Goal: Information Seeking & Learning: Learn about a topic

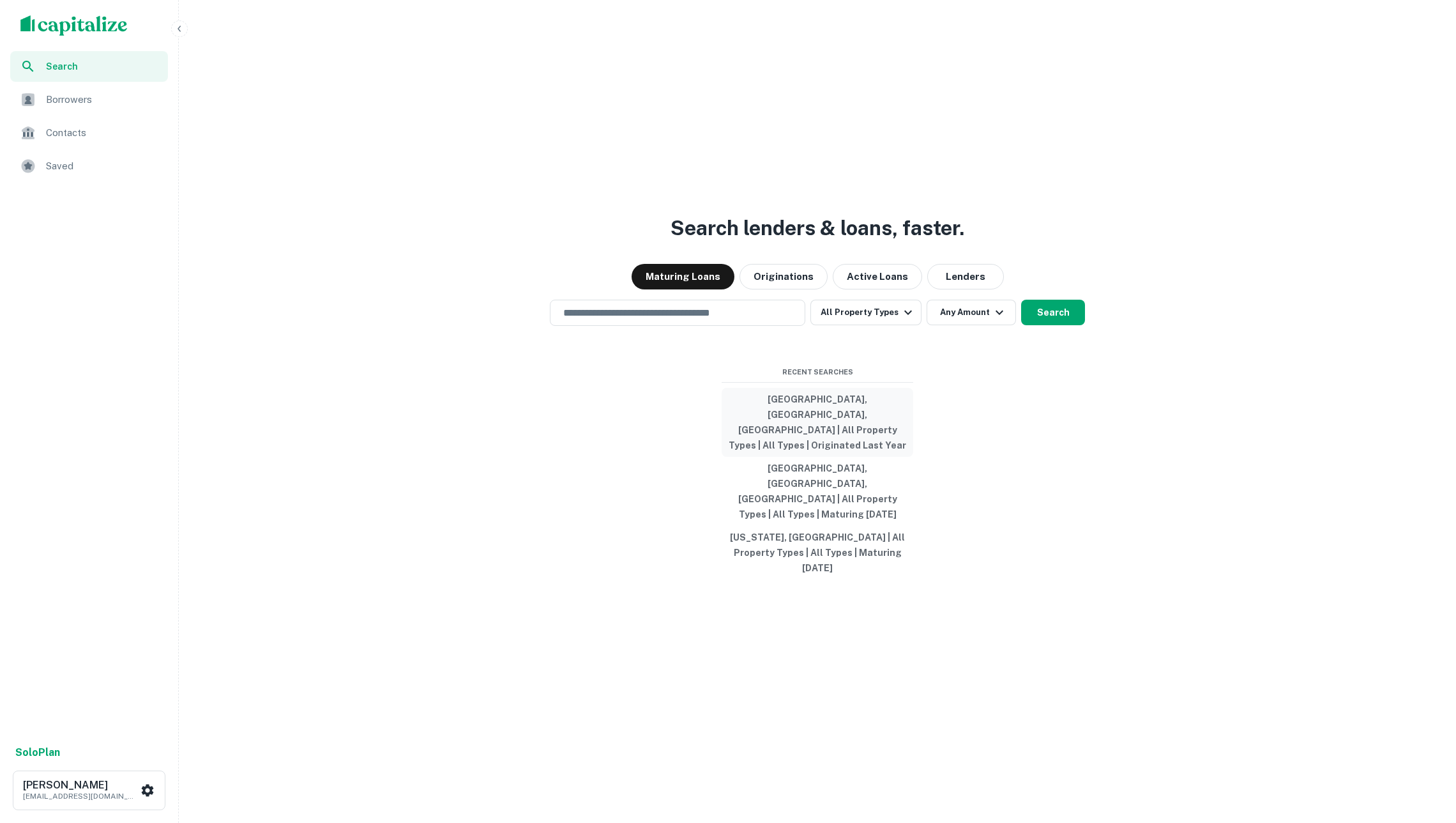
click at [815, 448] on button "[GEOGRAPHIC_DATA], [GEOGRAPHIC_DATA], [GEOGRAPHIC_DATA] | All Property Types | …" at bounding box center [817, 422] width 191 height 69
type input "**********"
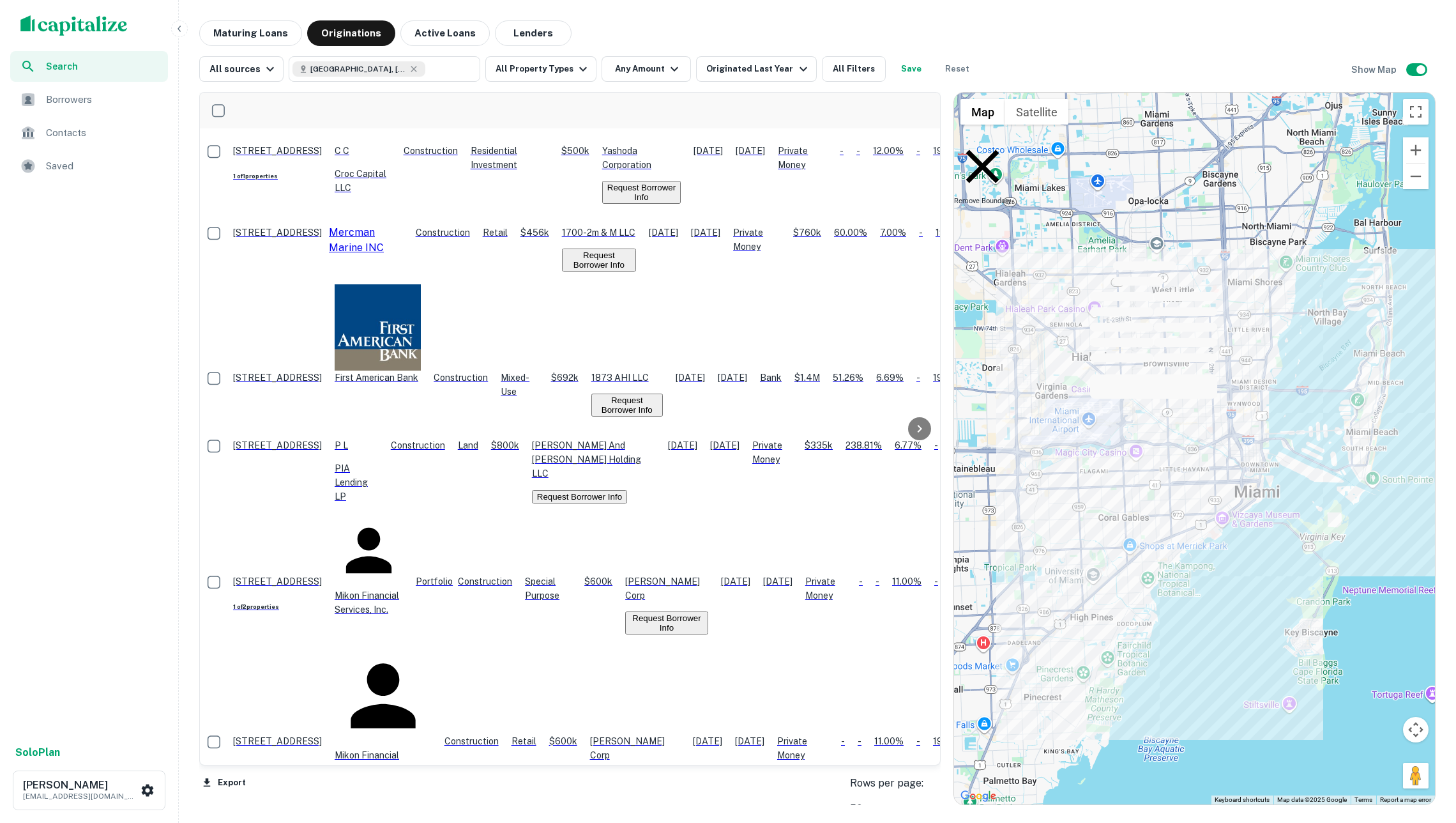
click at [322, 225] on p "[STREET_ADDRESS]" at bounding box center [277, 232] width 88 height 14
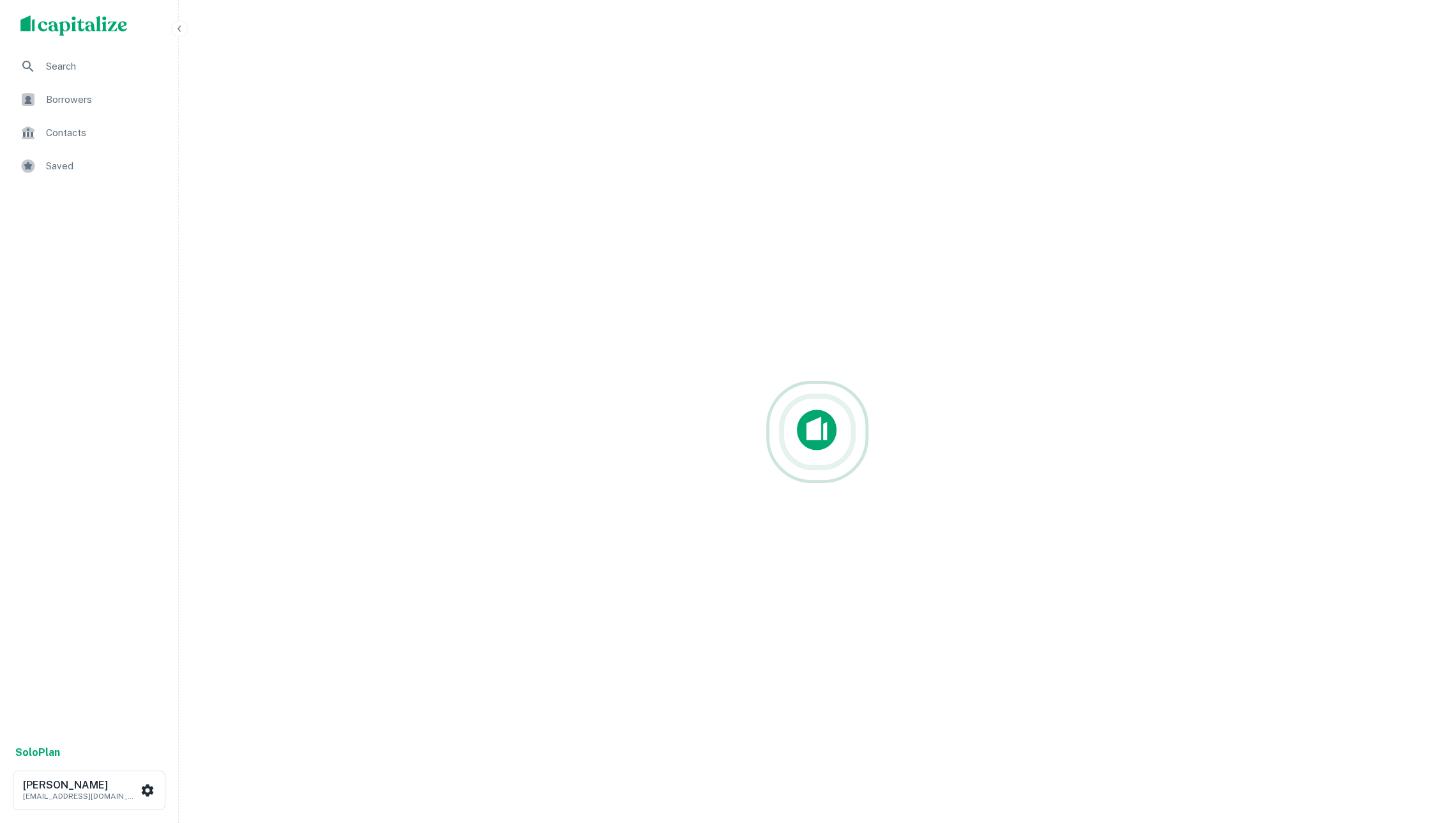
click at [114, 26] on img "scrollable content" at bounding box center [74, 26] width 107 height 20
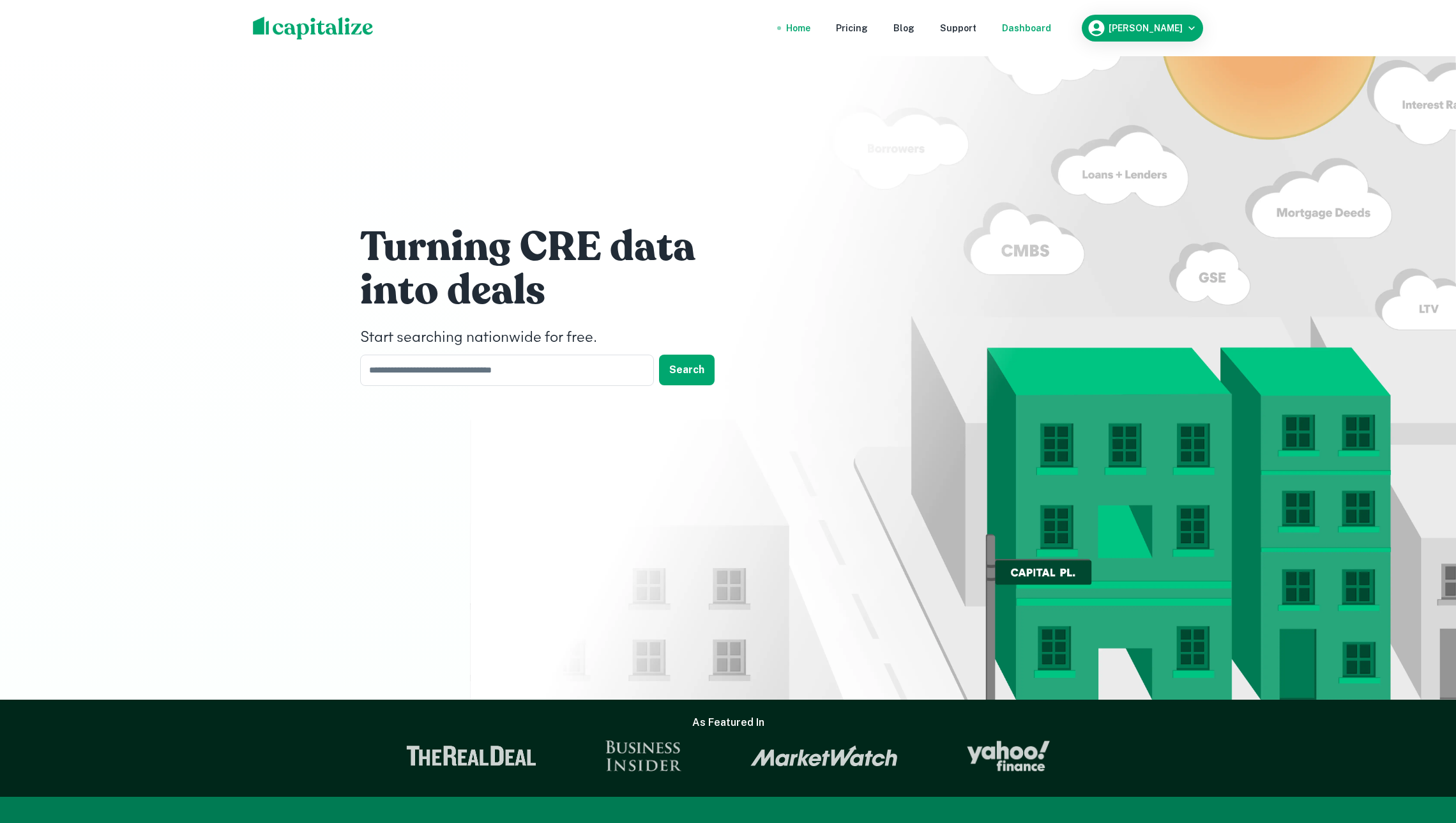
click at [1047, 30] on div "Dashboard" at bounding box center [1027, 28] width 49 height 14
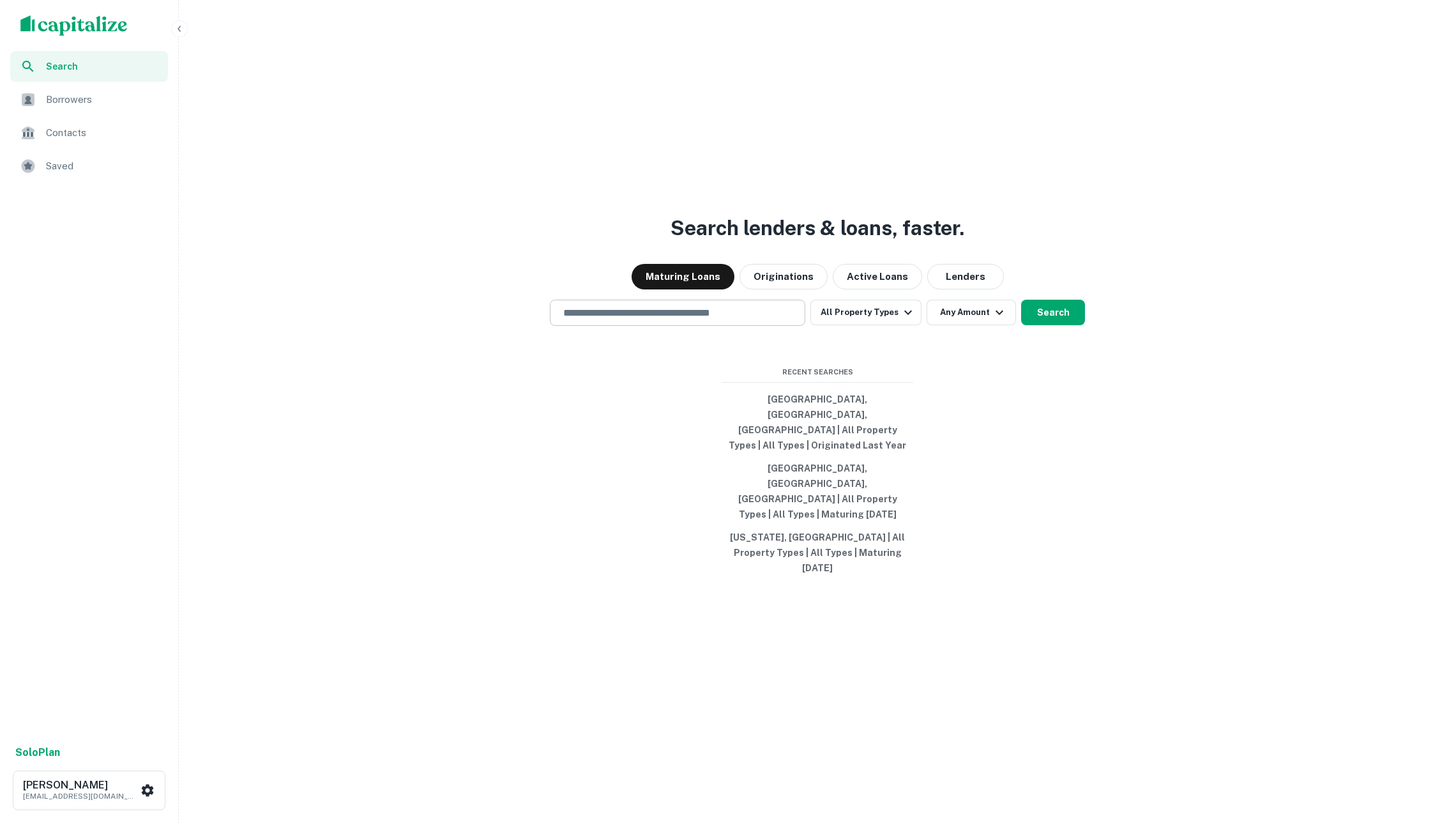
click at [709, 326] on div "​" at bounding box center [677, 312] width 256 height 26
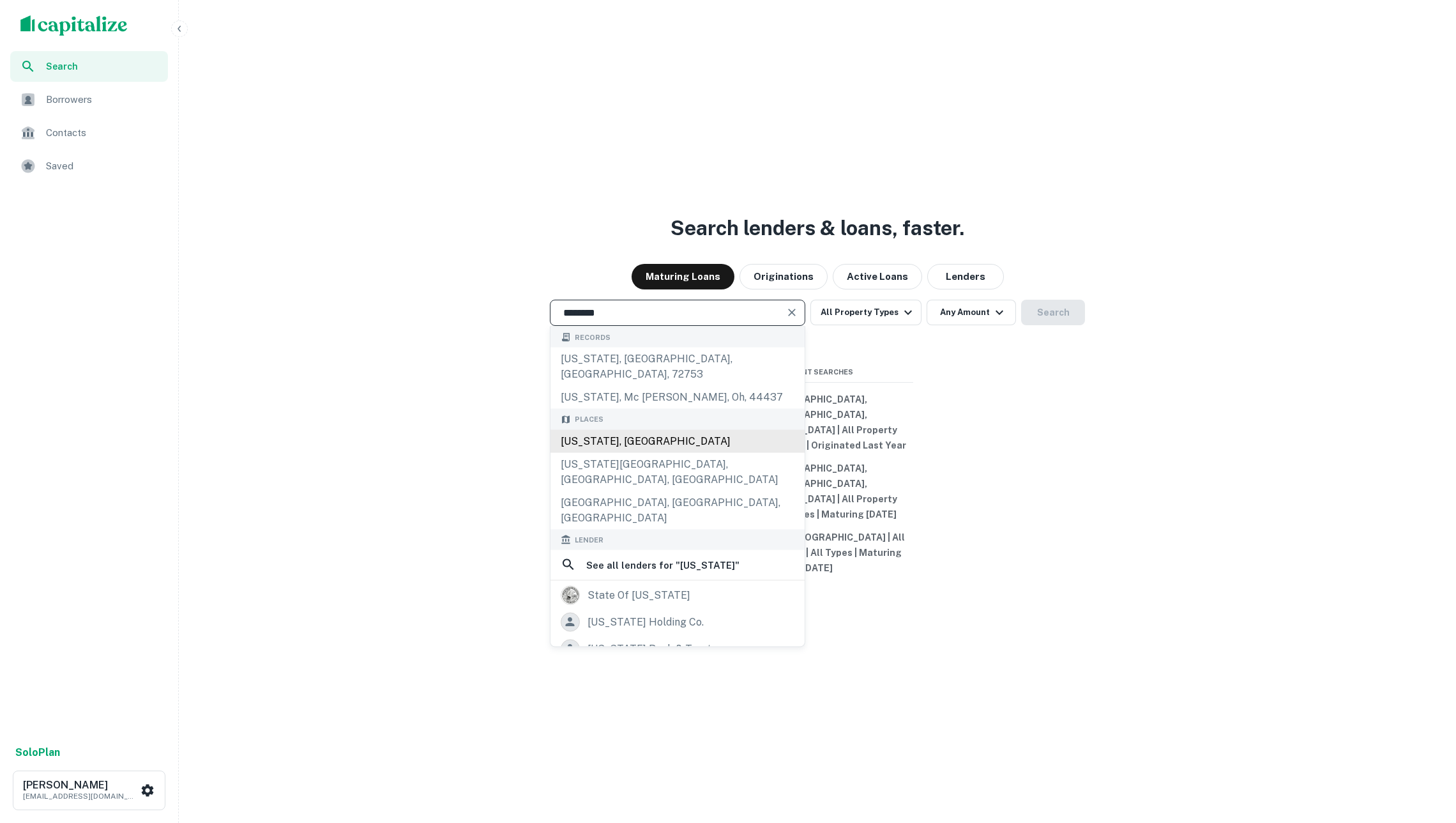
click at [670, 452] on div "Illinois, USA" at bounding box center [677, 440] width 254 height 23
type input "**********"
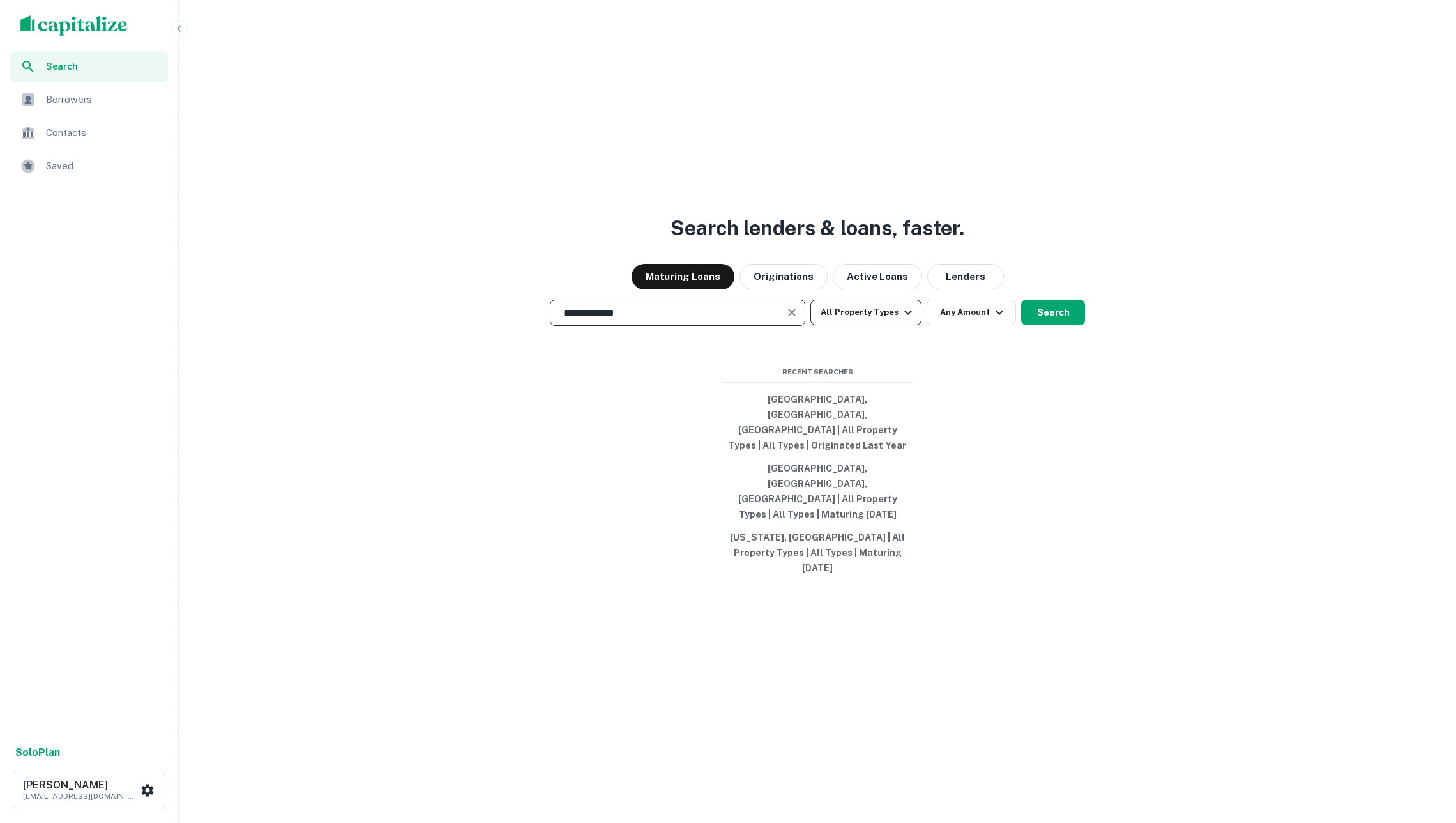
click at [900, 320] on icon "button" at bounding box center [908, 312] width 15 height 15
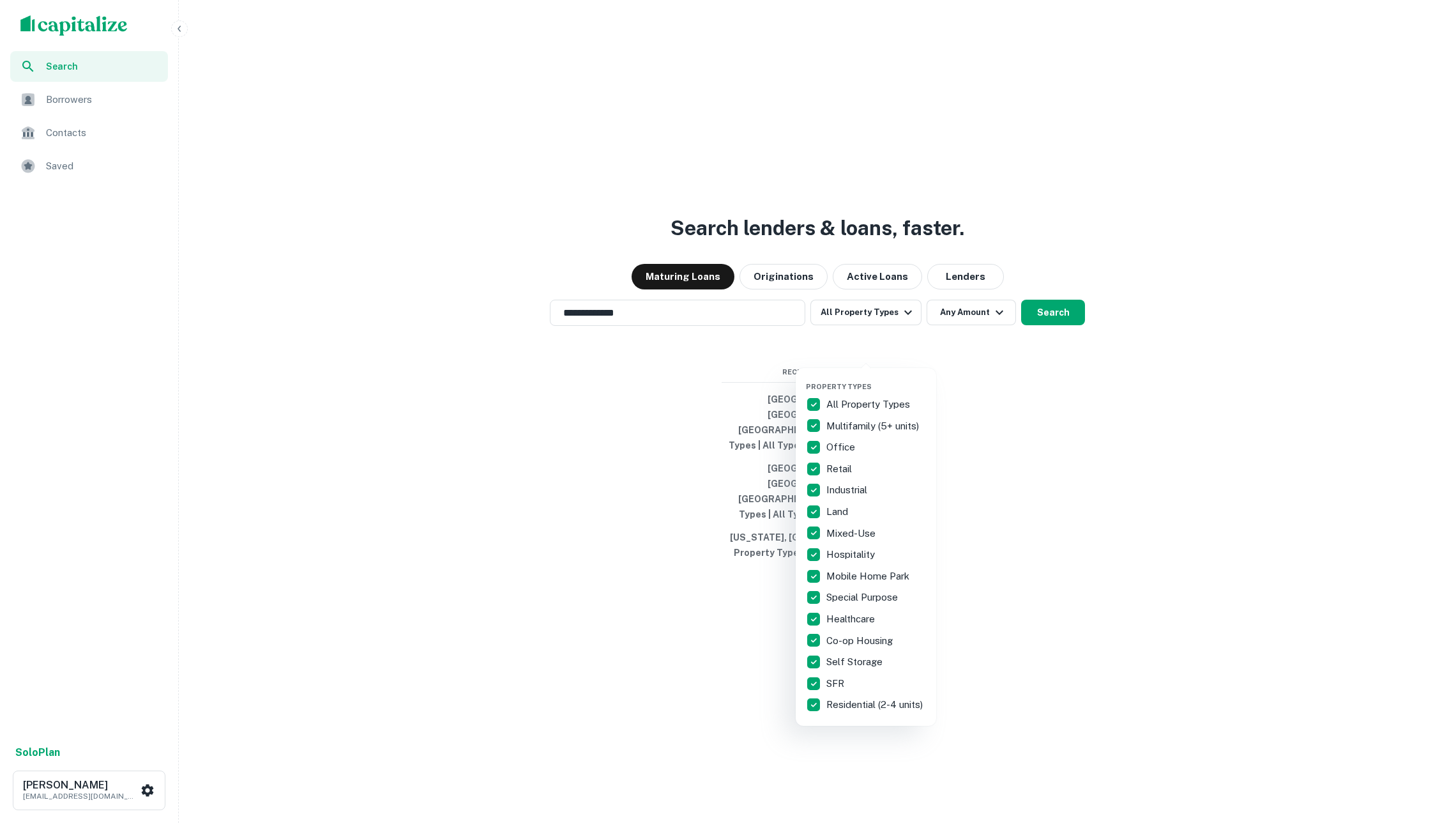
click at [841, 400] on p "All Property Types" at bounding box center [869, 405] width 86 height 15
click at [839, 466] on p "Retail" at bounding box center [840, 468] width 28 height 15
click at [839, 490] on p "Industrial" at bounding box center [847, 490] width 43 height 15
click at [839, 512] on p "Land" at bounding box center [838, 512] width 25 height 15
click at [839, 531] on p "Mixed-Use" at bounding box center [852, 533] width 52 height 15
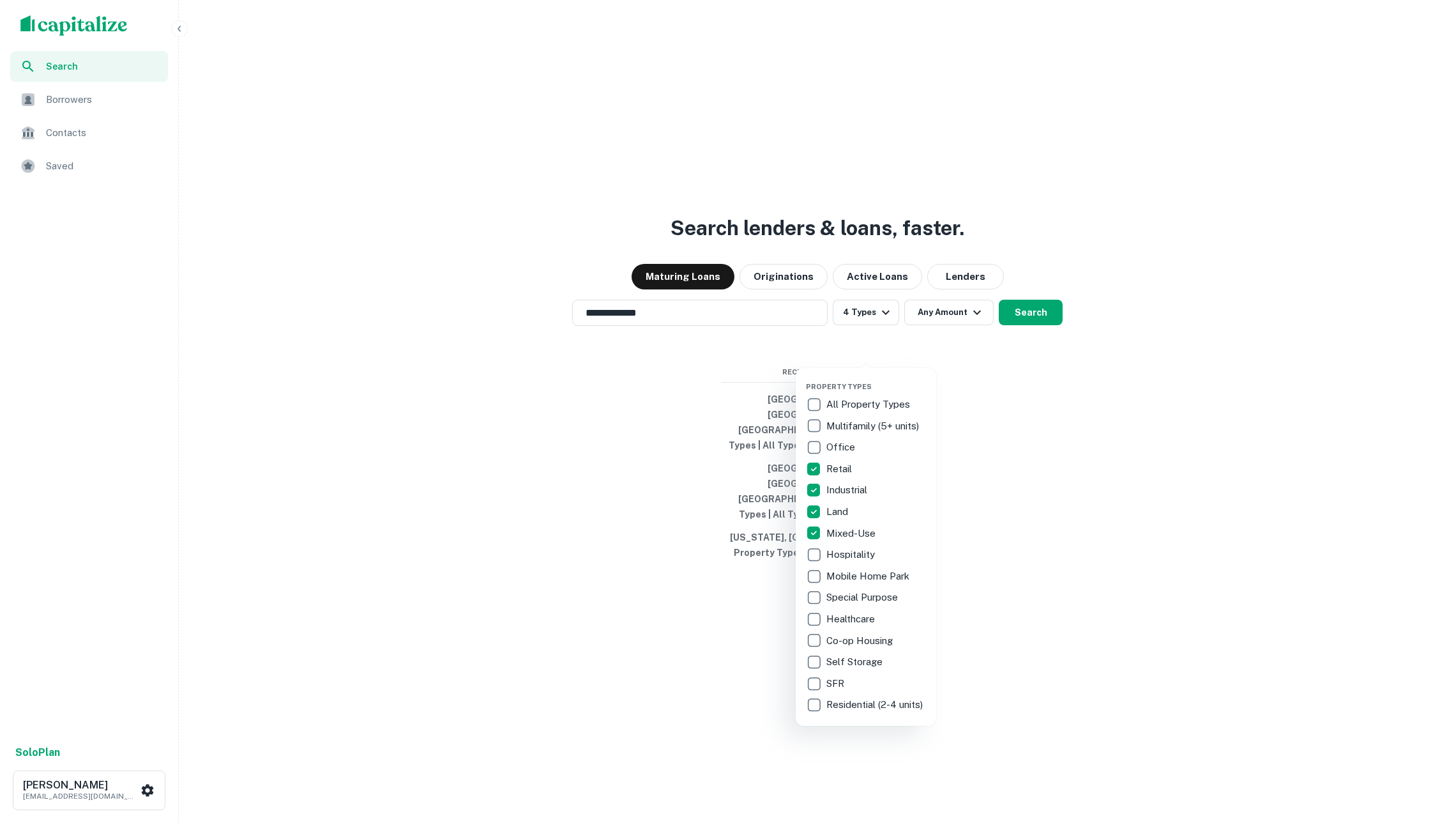
click at [841, 551] on p "Hospitality" at bounding box center [852, 554] width 51 height 15
click at [1023, 473] on div at bounding box center [728, 412] width 1456 height 823
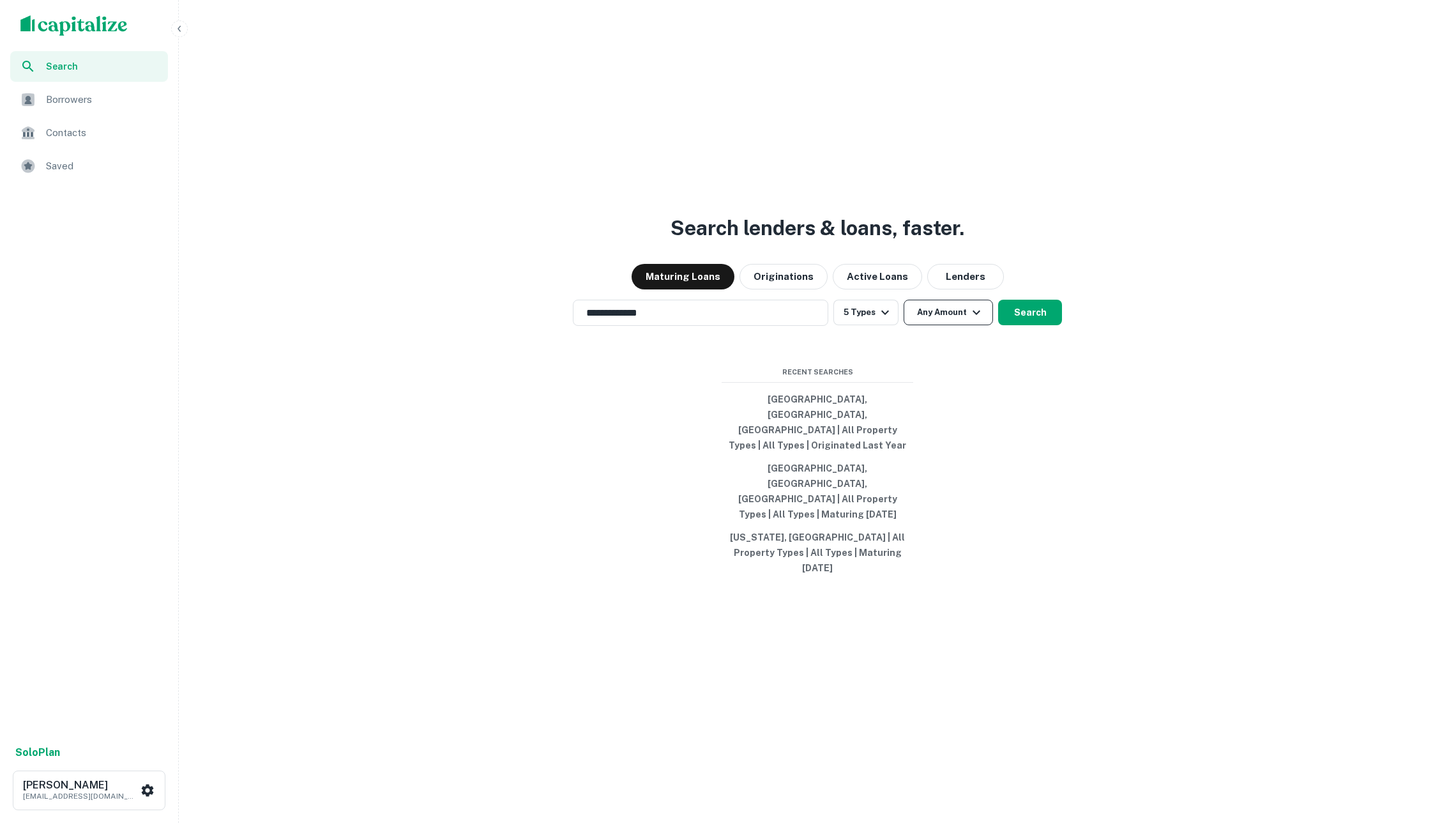
click at [969, 320] on icon "button" at bounding box center [977, 312] width 15 height 15
type input "*"
type input "*******"
type input "**"
type input "********"
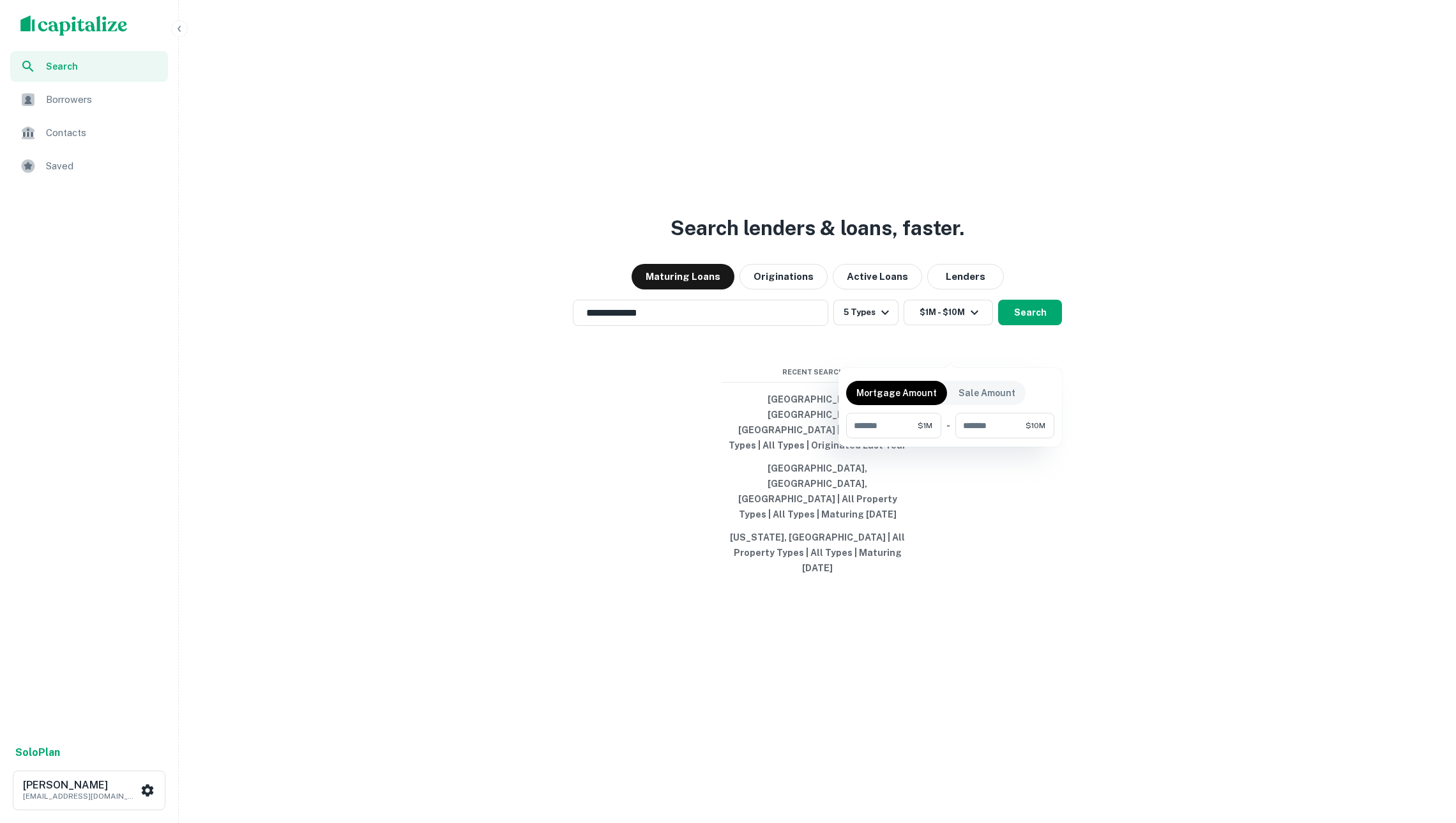
click at [1186, 433] on div at bounding box center [728, 412] width 1456 height 823
click at [1041, 325] on button "Search" at bounding box center [1029, 312] width 64 height 26
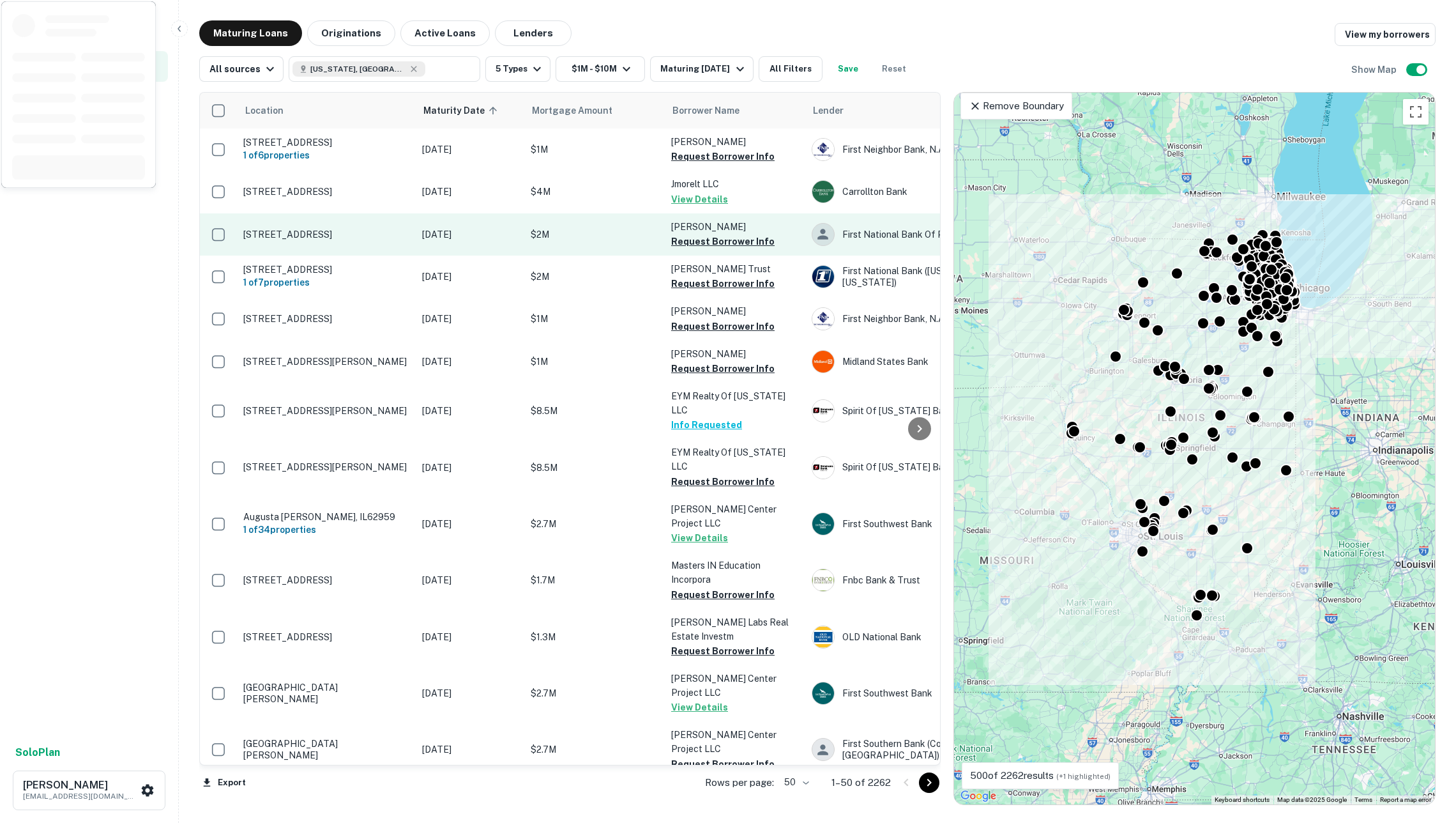
scroll to position [1608, 0]
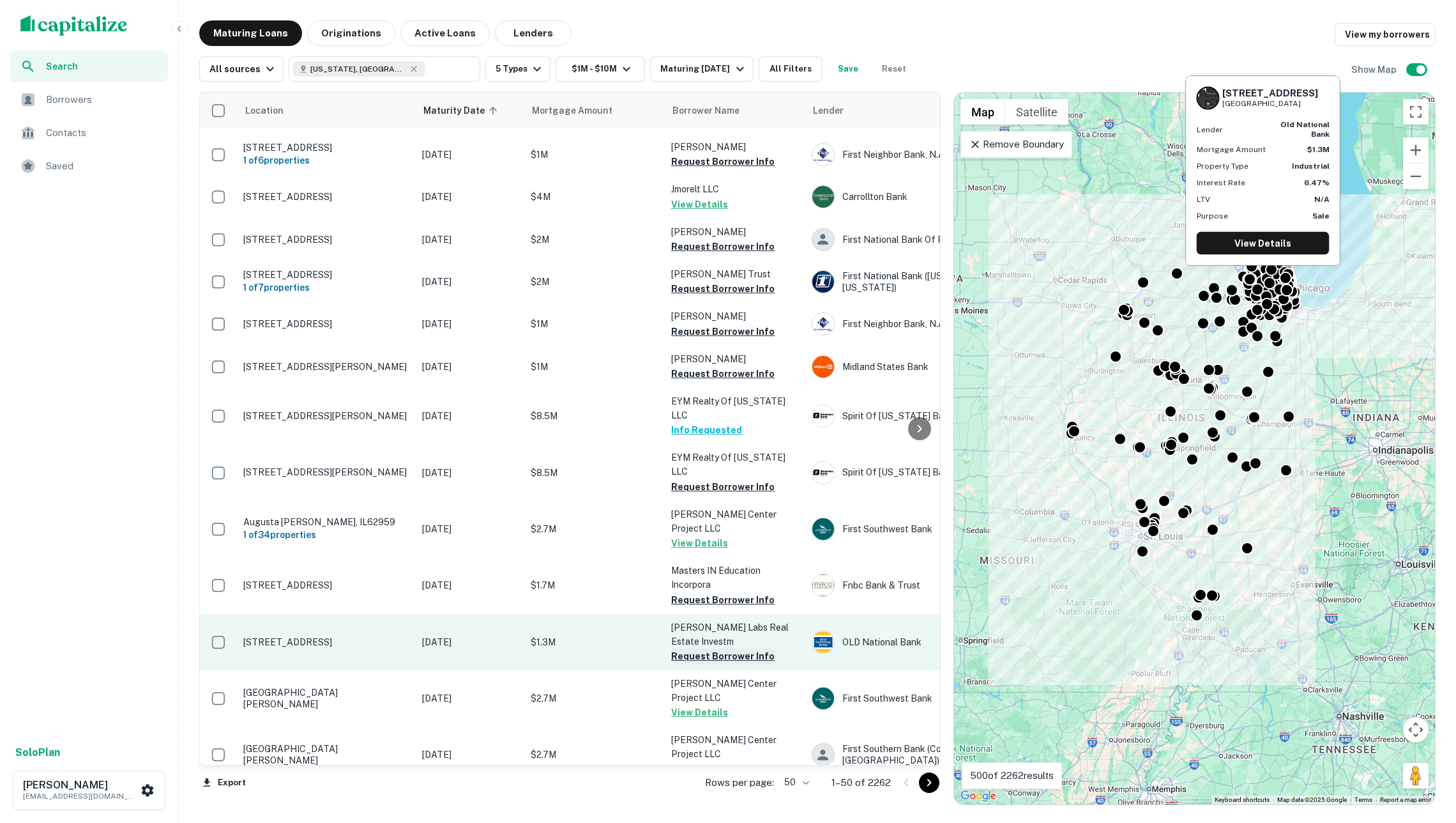
click at [702, 649] on button "Request Borrower Info" at bounding box center [723, 656] width 104 height 15
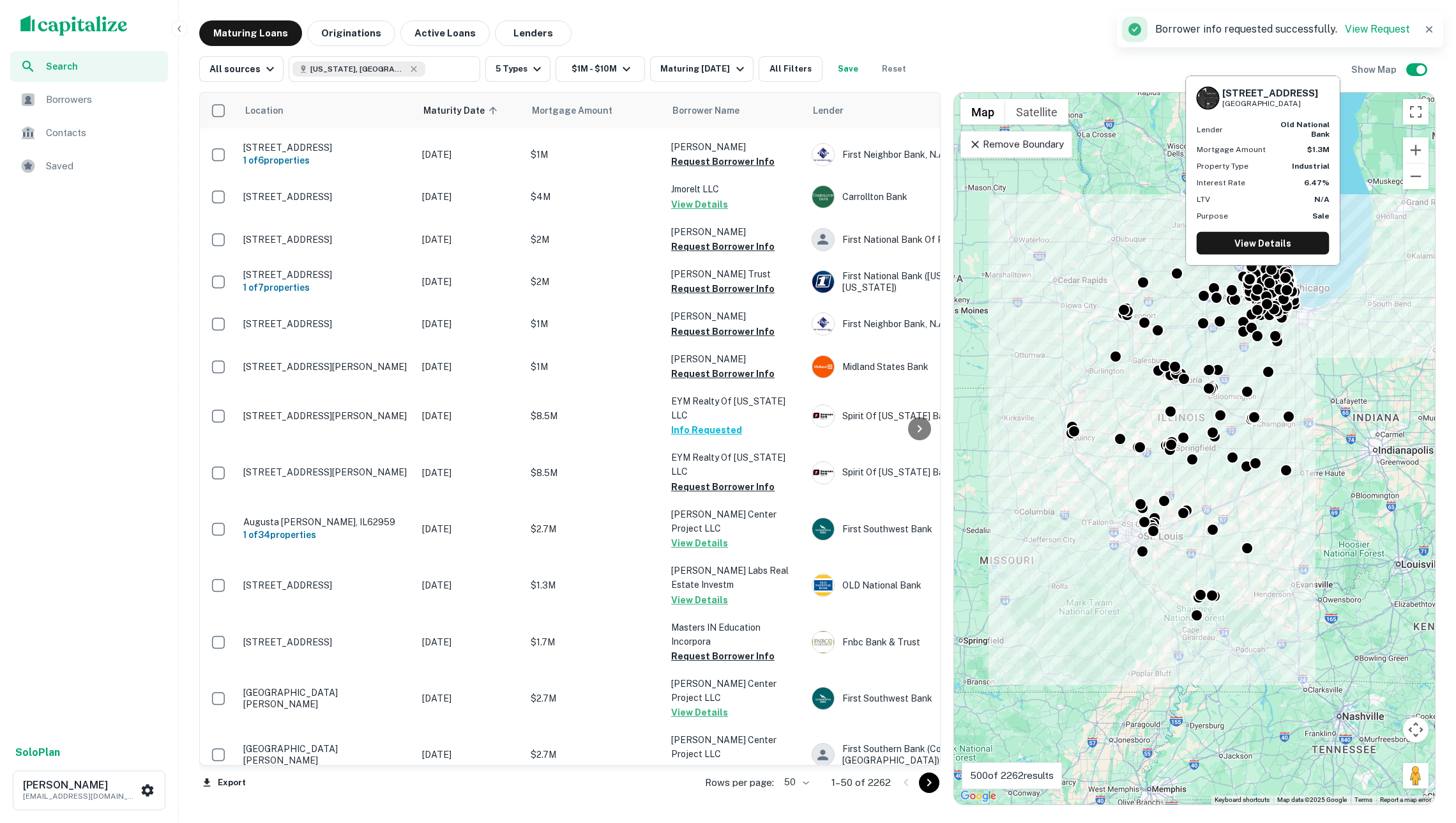
click at [704, 593] on button "View Details" at bounding box center [700, 600] width 57 height 15
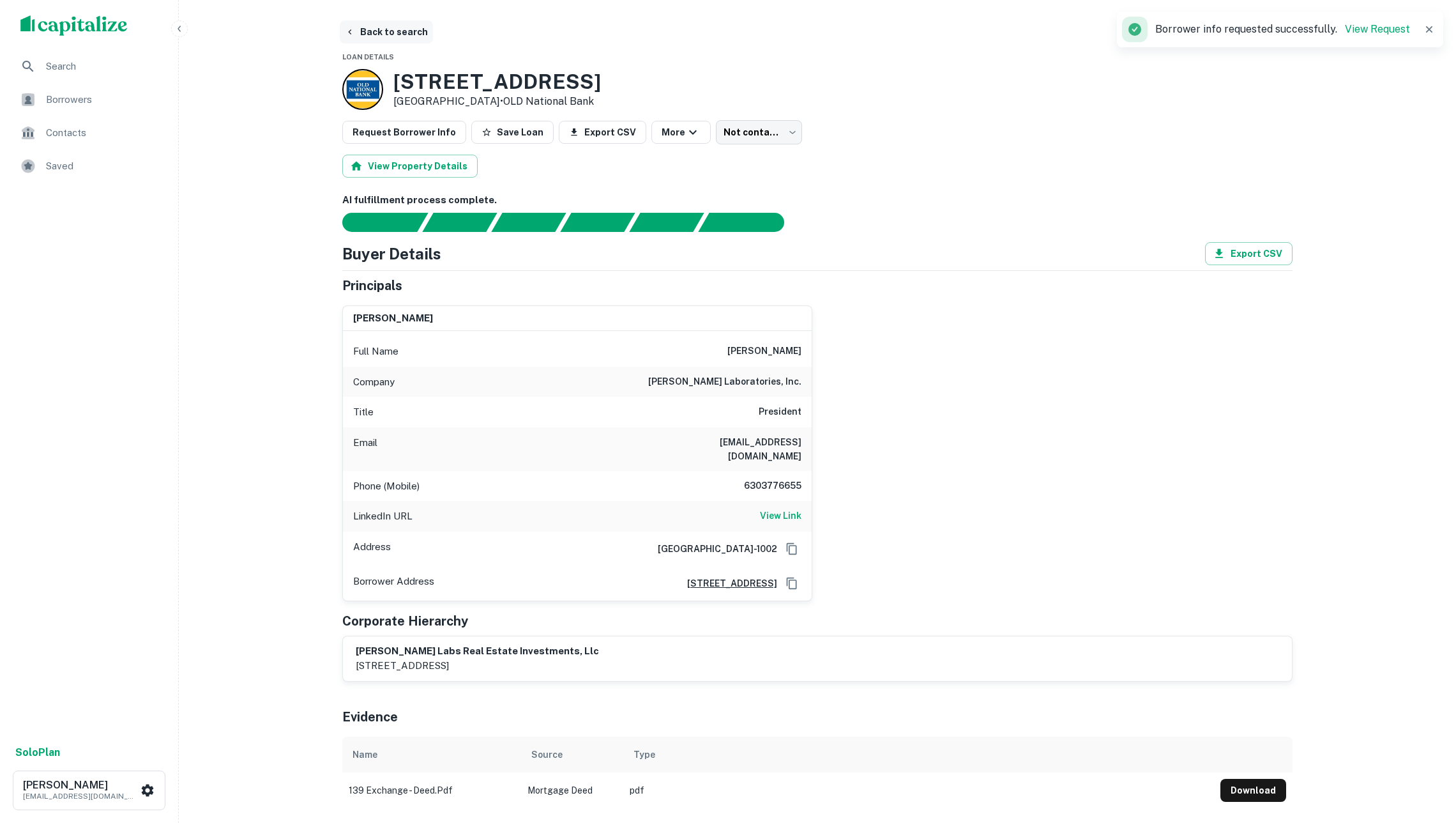
click at [396, 34] on button "Back to search" at bounding box center [387, 31] width 93 height 23
click at [381, 37] on button "Back to search" at bounding box center [387, 31] width 93 height 23
click at [399, 31] on button "Back to search" at bounding box center [387, 31] width 93 height 23
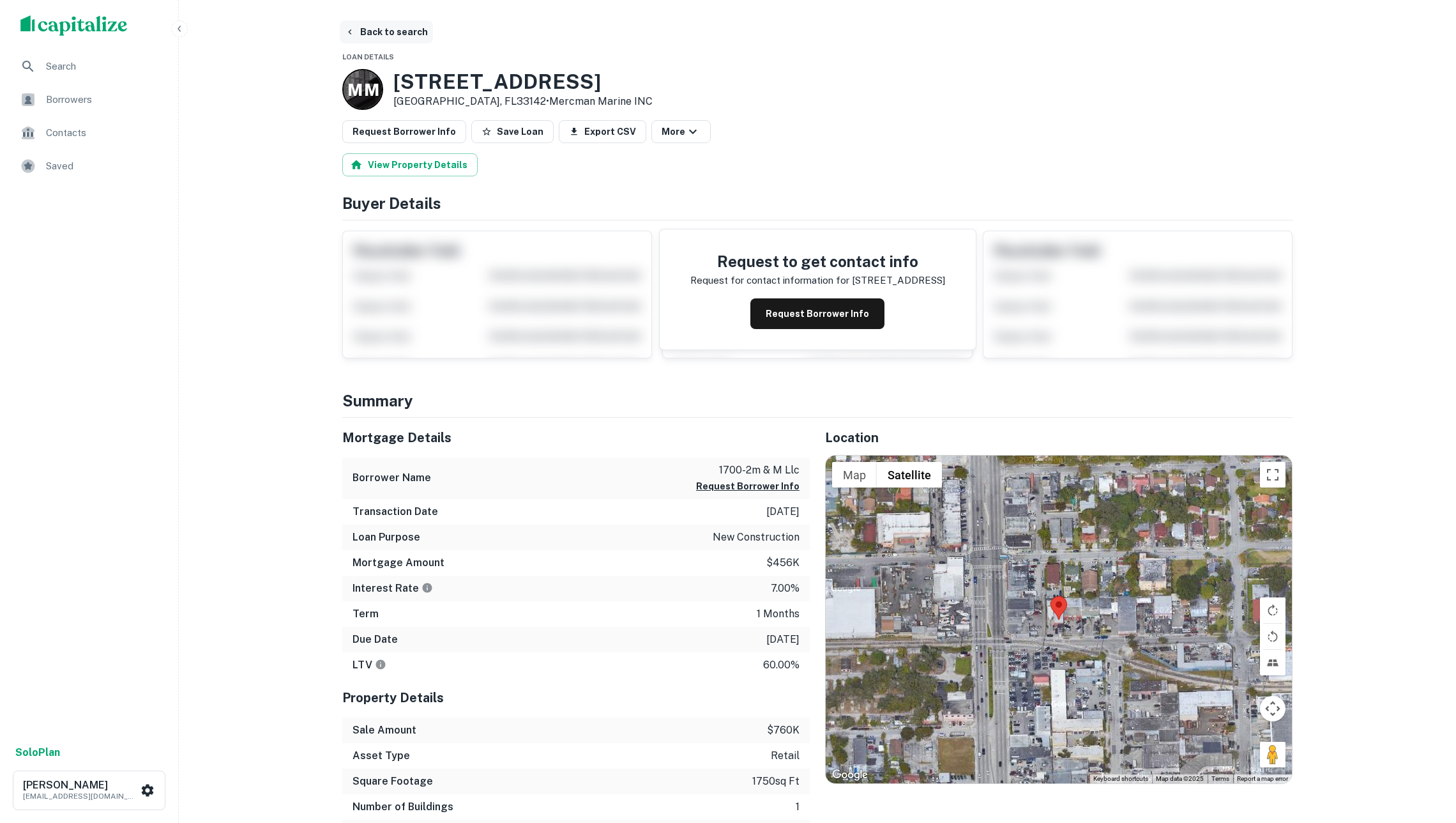
click at [422, 30] on button "Back to search" at bounding box center [387, 31] width 93 height 23
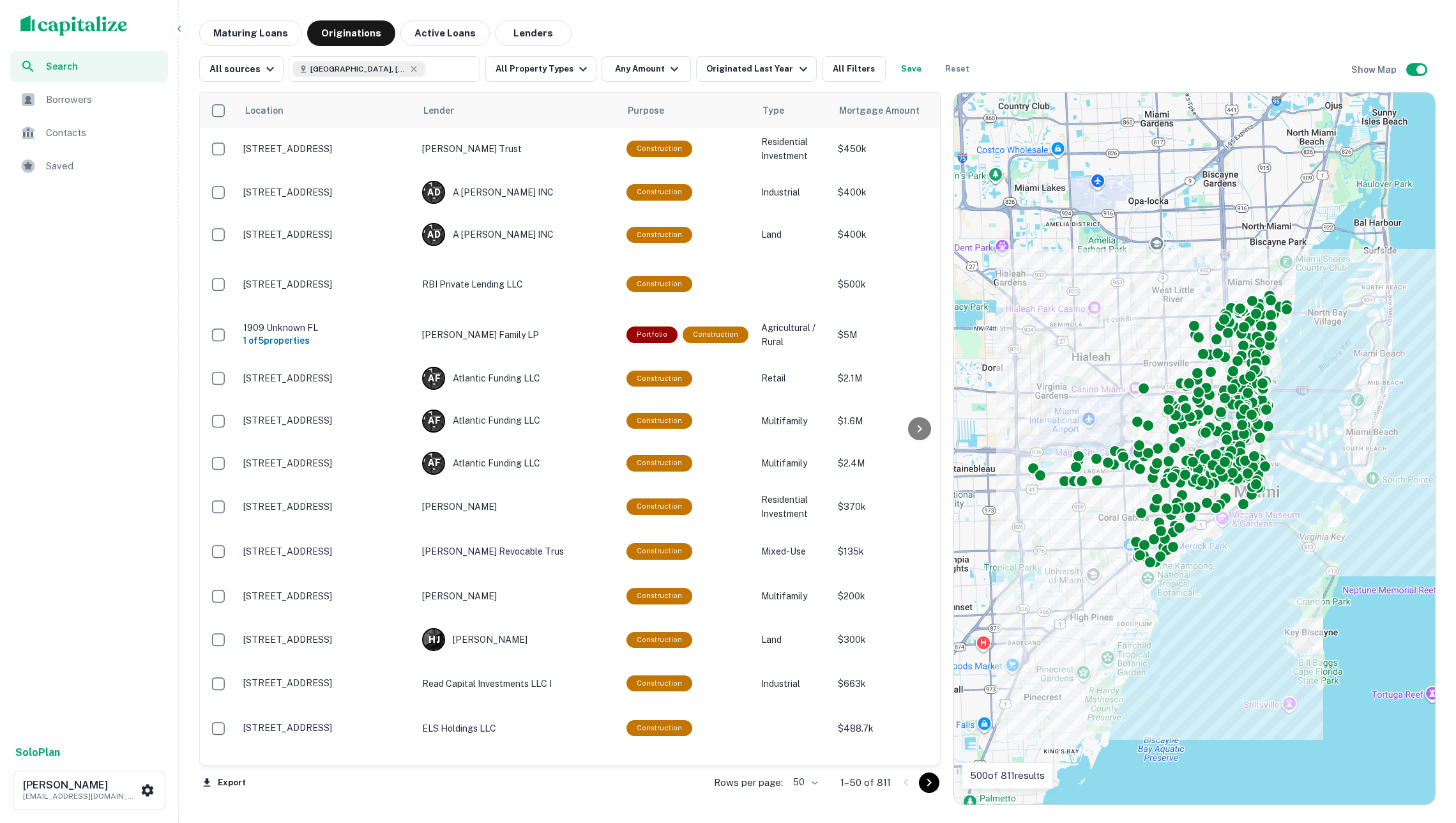
scroll to position [1575, 0]
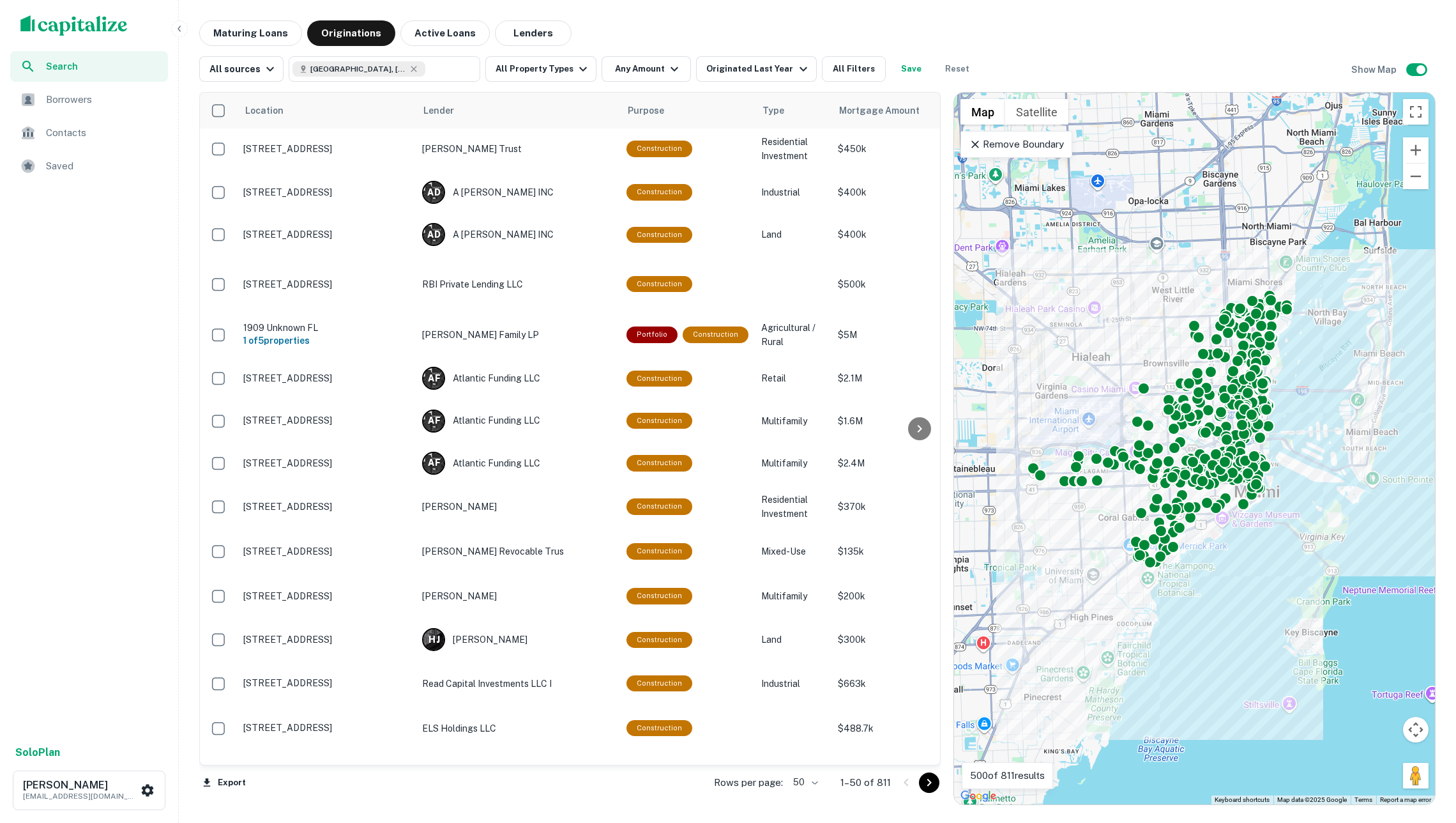
click at [88, 25] on img "scrollable content" at bounding box center [74, 26] width 107 height 20
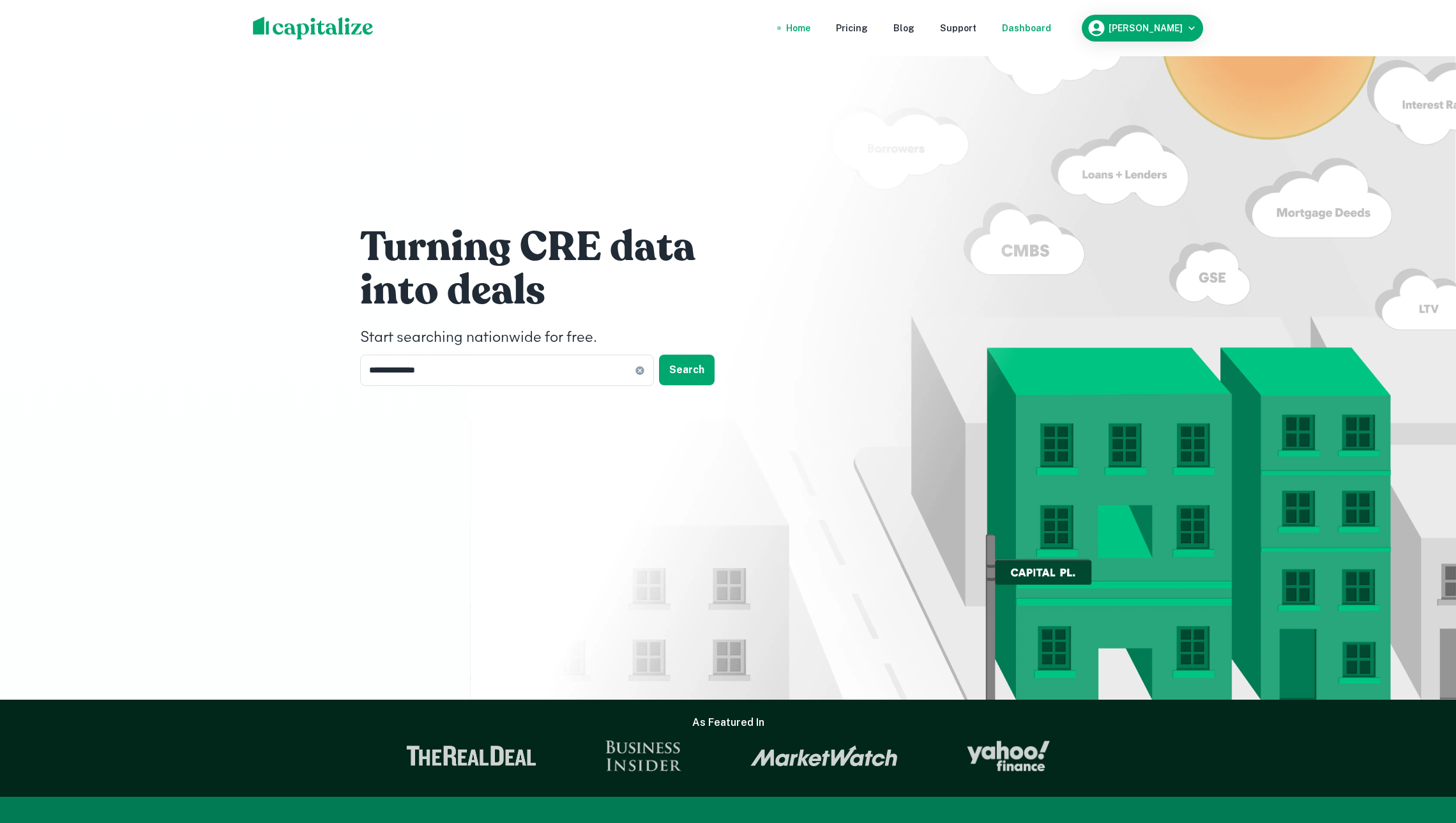
click at [1041, 27] on div "Dashboard" at bounding box center [1027, 28] width 49 height 14
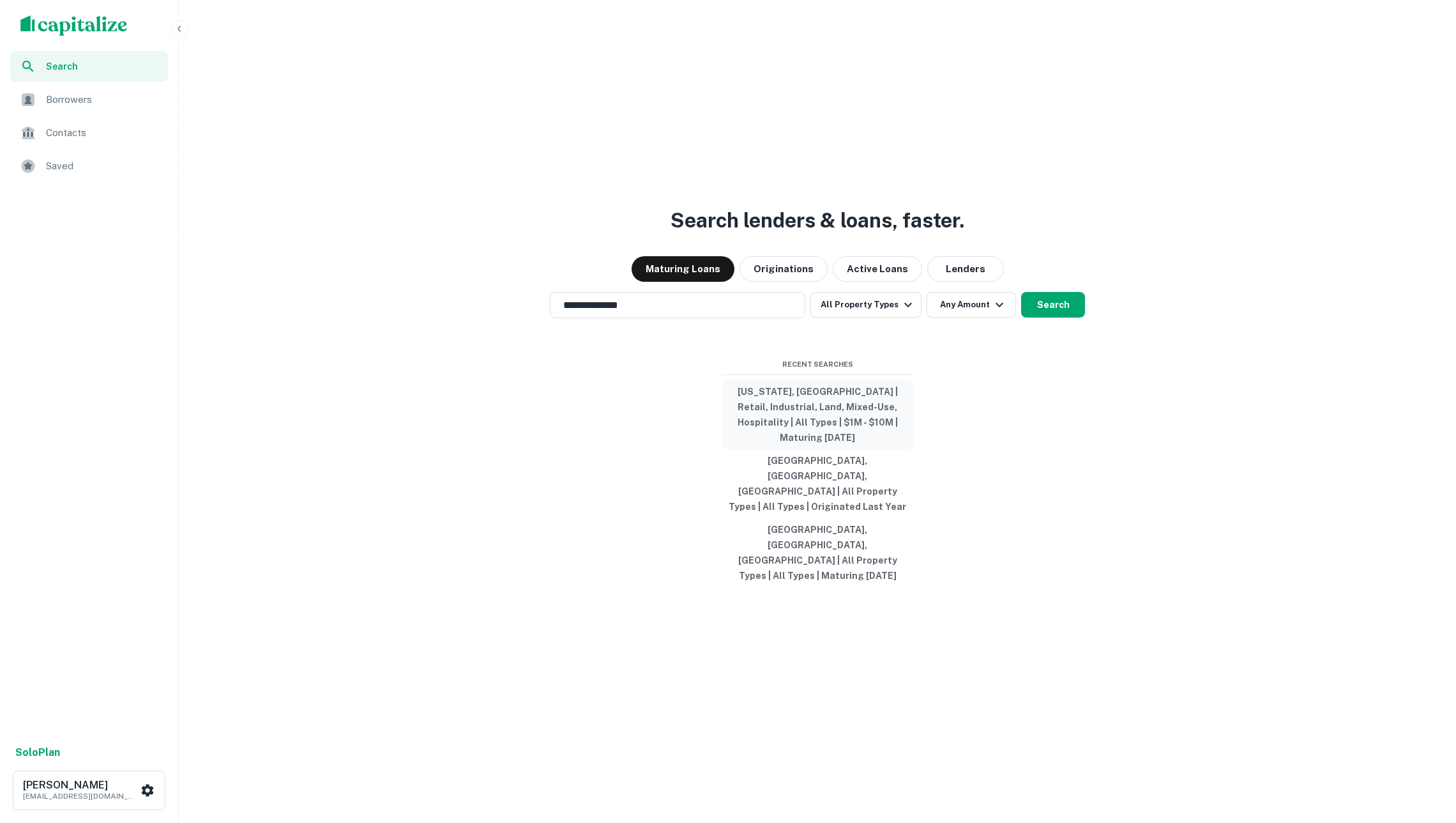
click at [777, 446] on button "Illinois, USA | Retail, Industrial, Land, Mixed-Use, Hospitality | All Types | …" at bounding box center [817, 414] width 191 height 69
type input "**********"
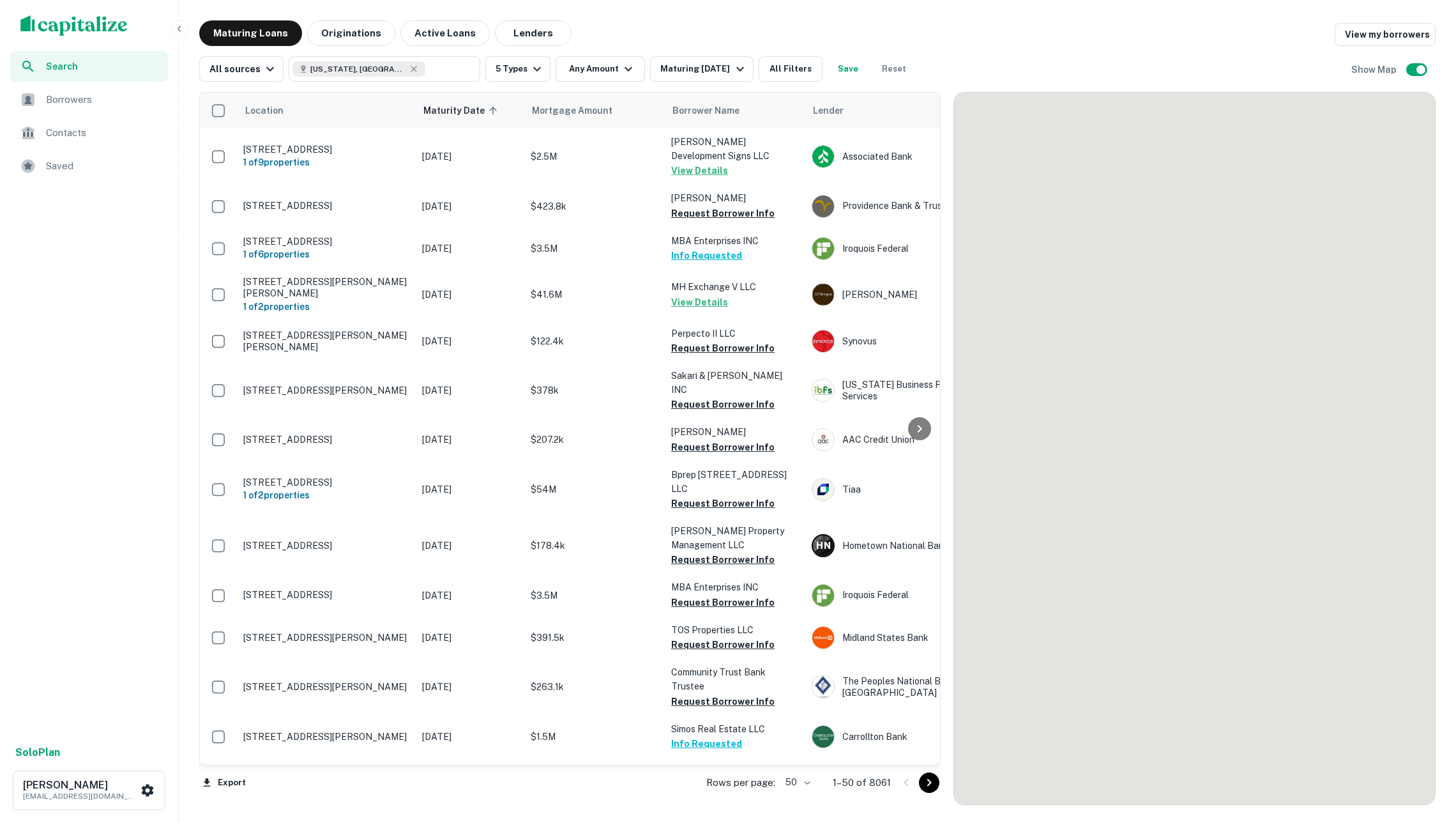
scroll to position [1544, 0]
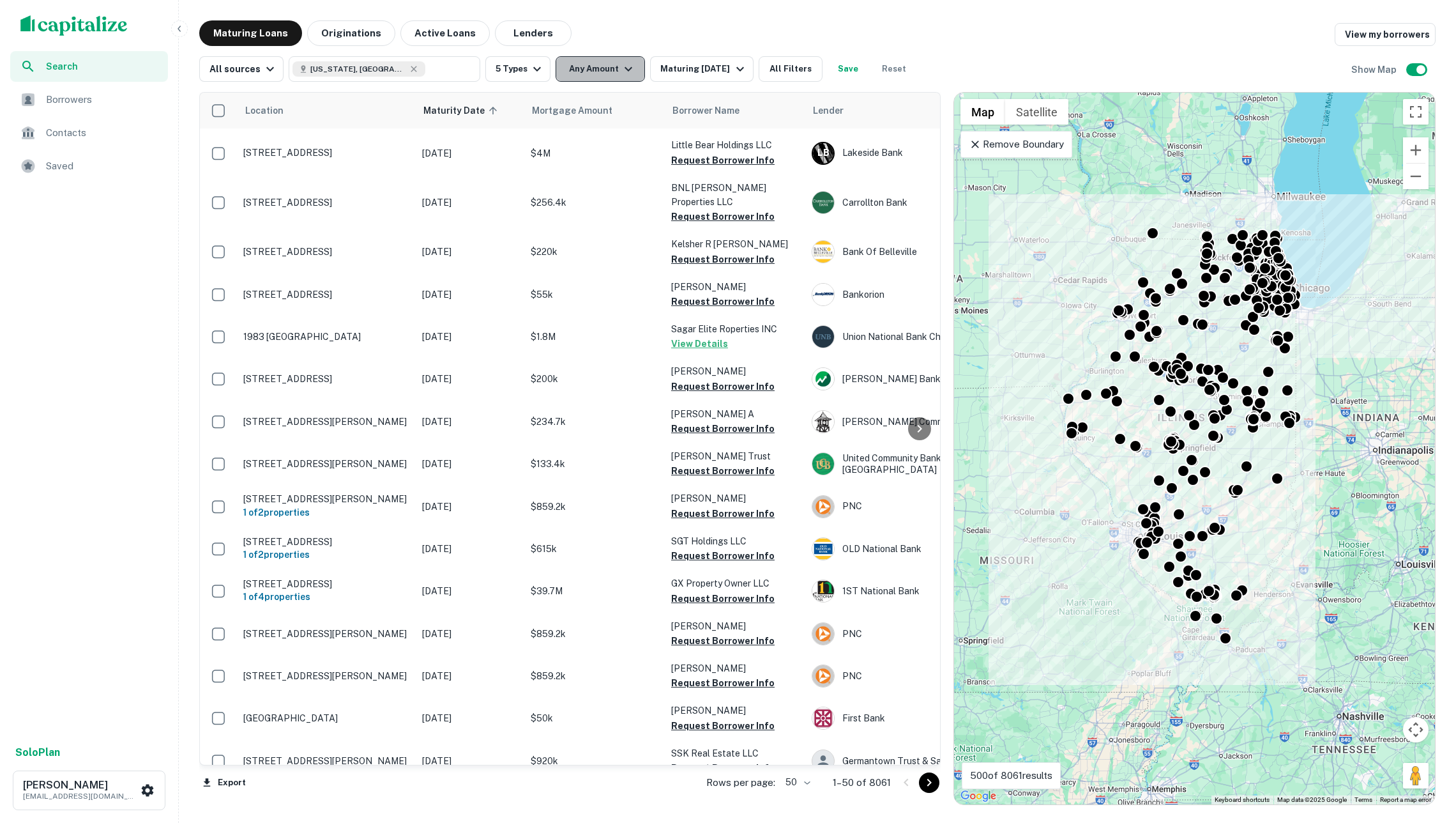
click at [628, 73] on icon "button" at bounding box center [628, 69] width 15 height 15
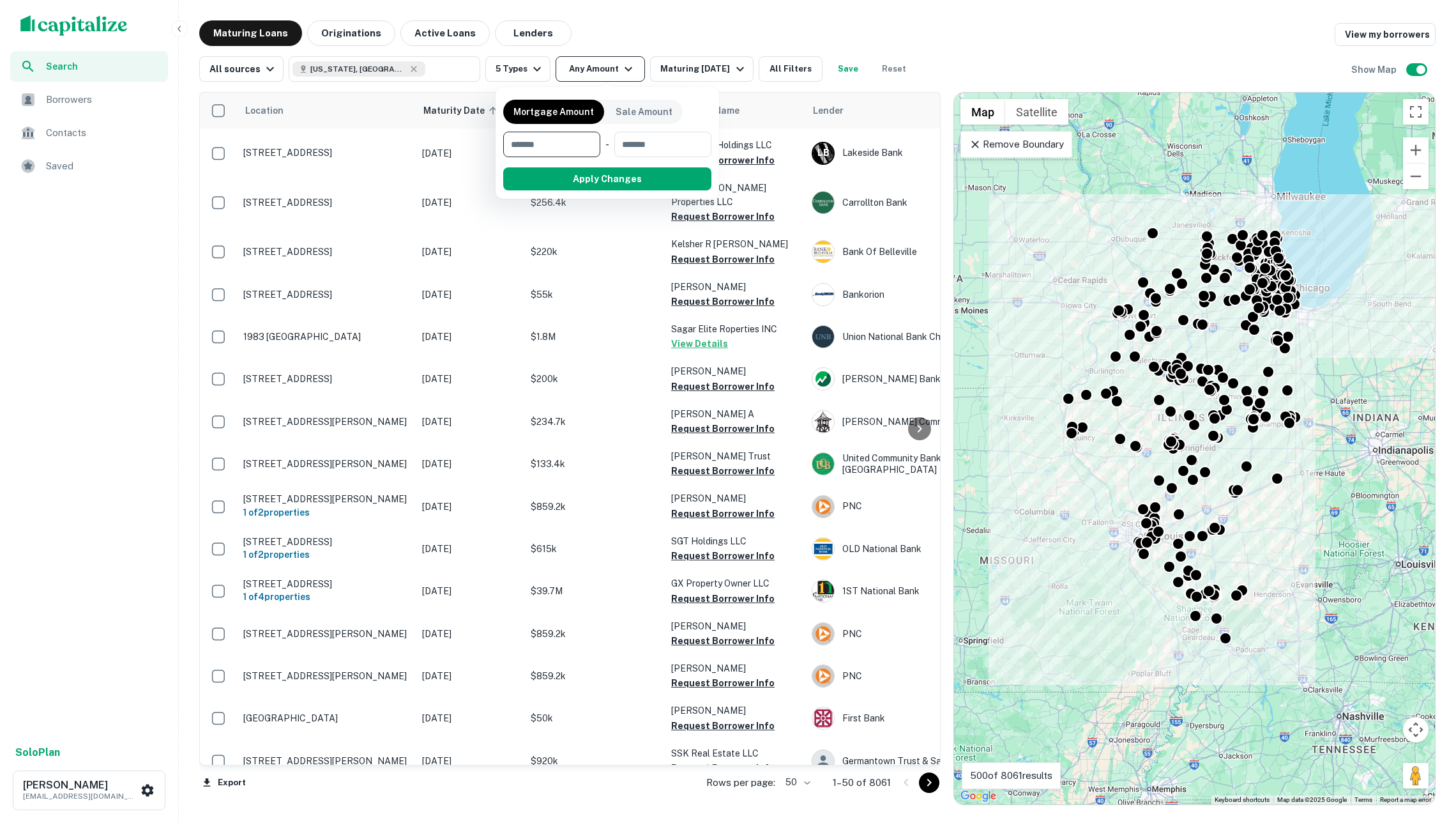
type input "*"
type input "*******"
type input "**"
type input "********"
click at [678, 174] on button "Apply Changes" at bounding box center [630, 179] width 162 height 23
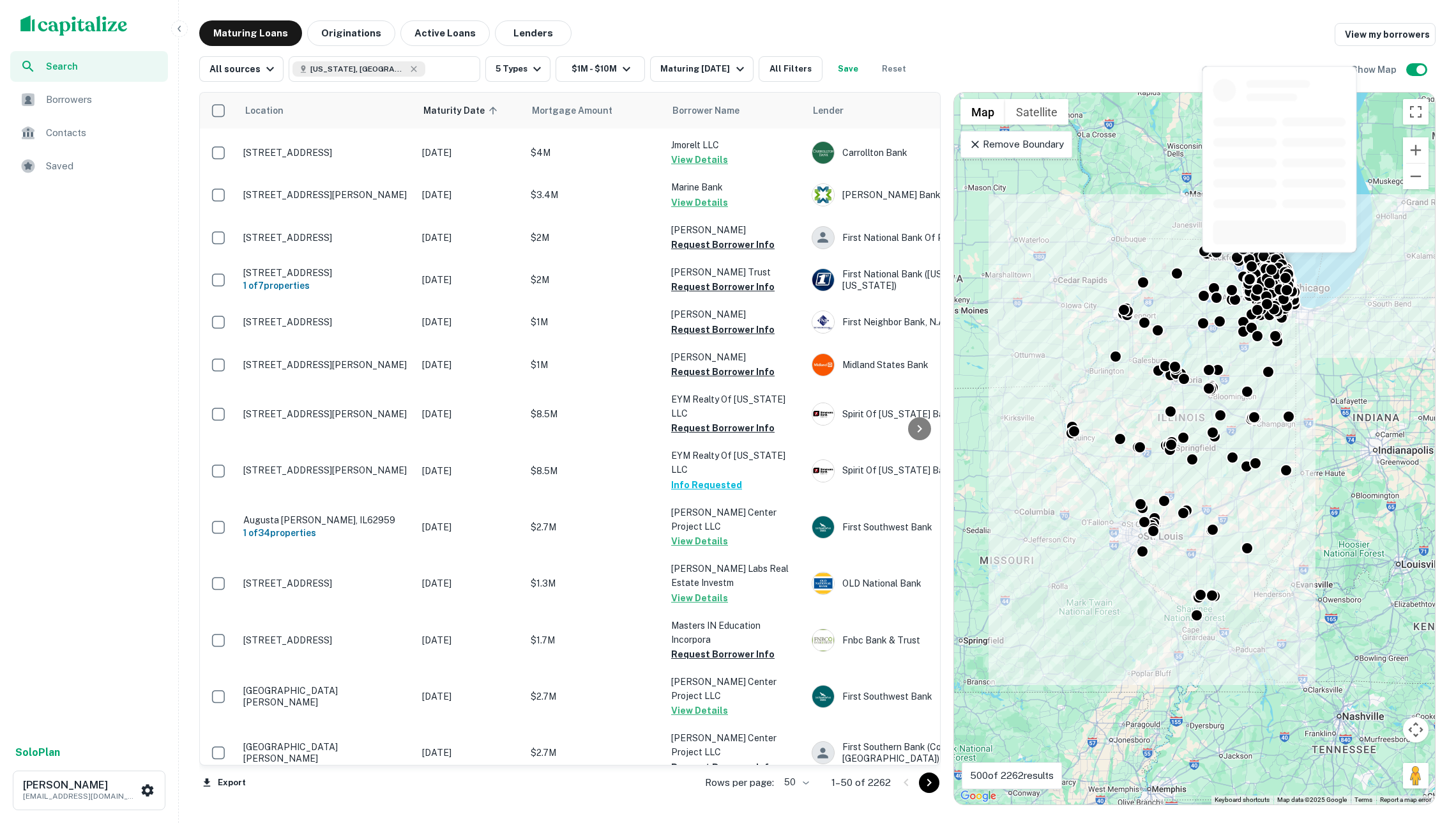
scroll to position [1608, 0]
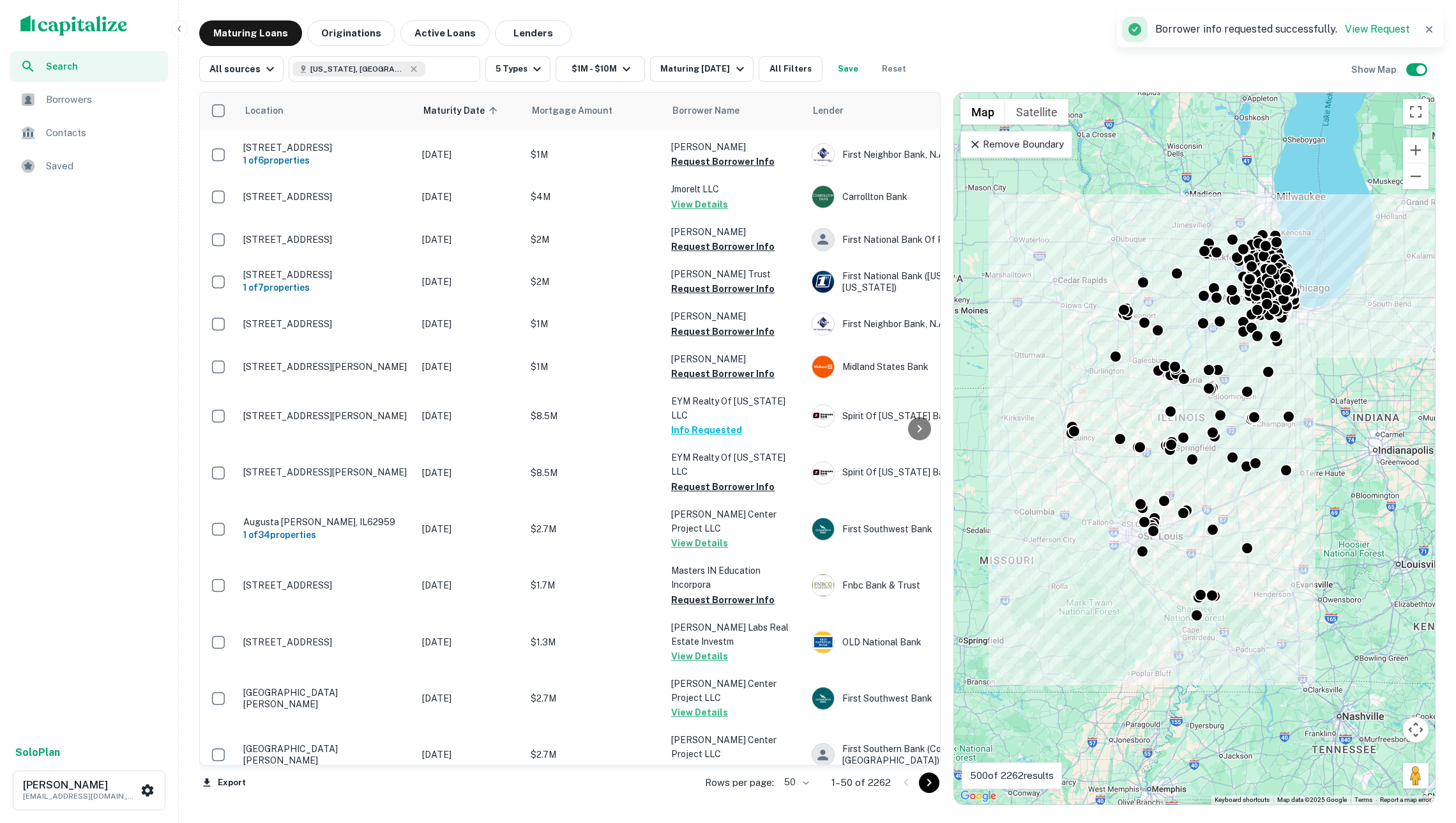
click at [936, 782] on icon "Go to next page" at bounding box center [929, 782] width 15 height 15
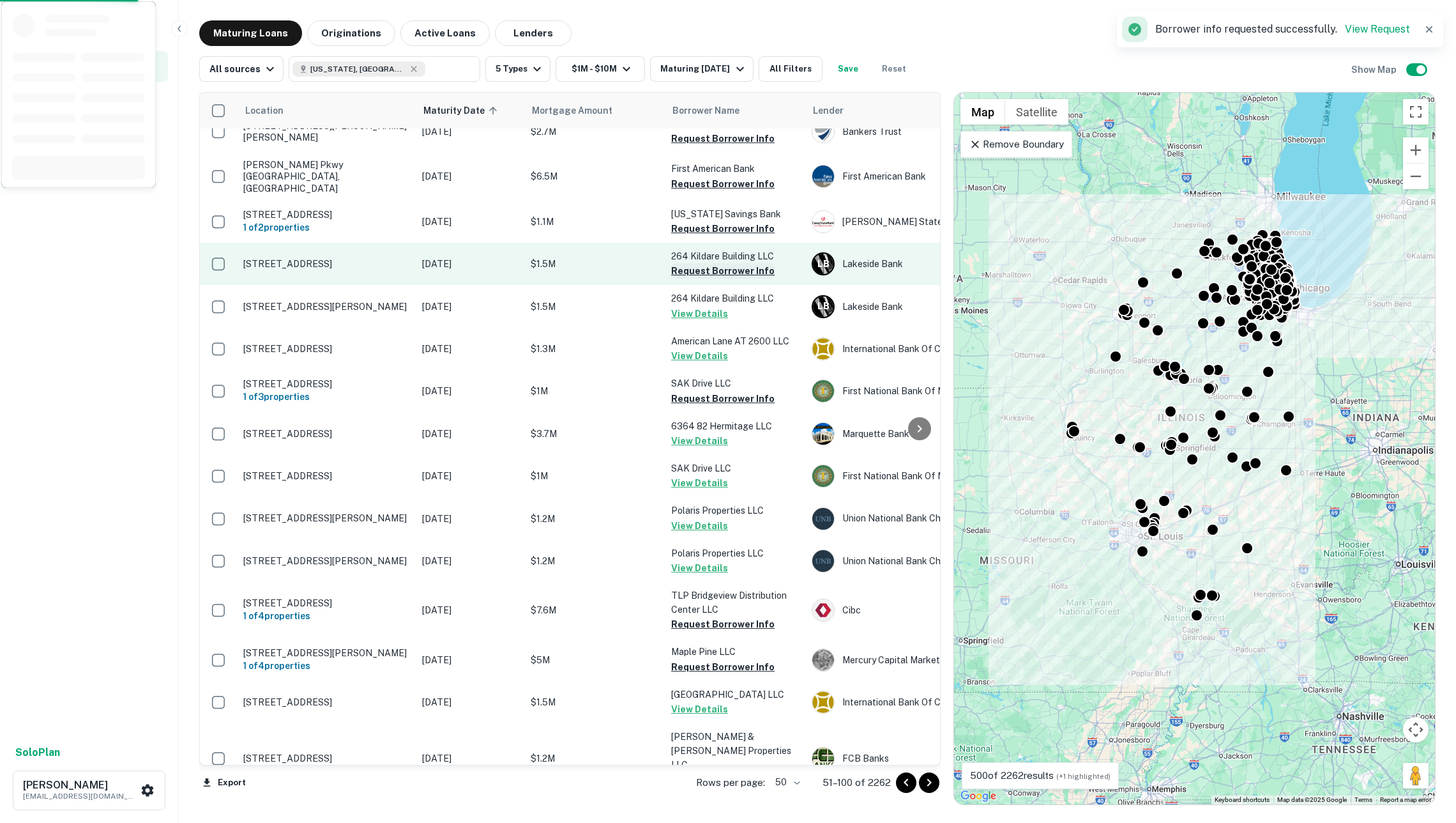
scroll to position [1559, 0]
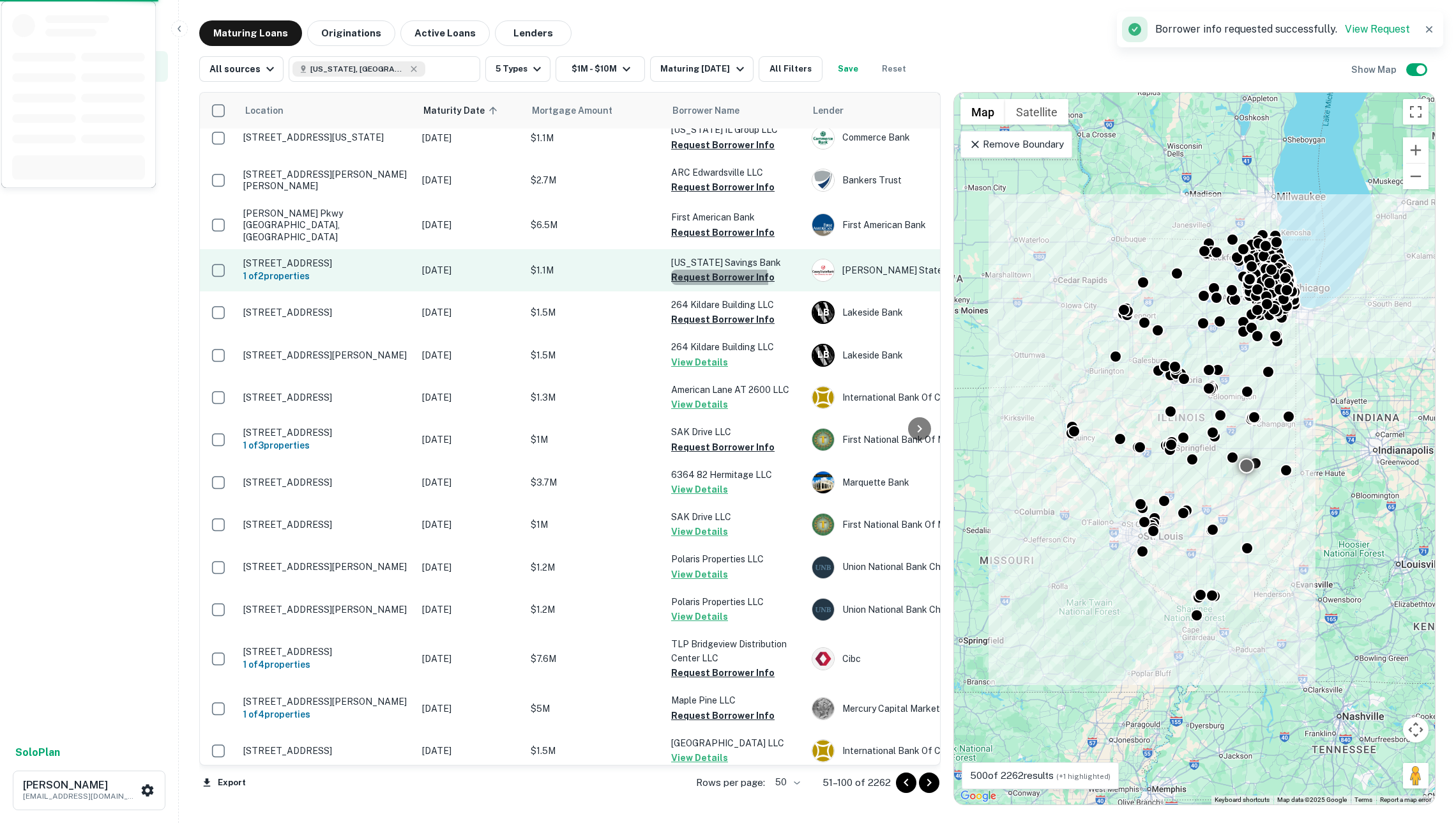
click at [711, 270] on button "Request Borrower Info" at bounding box center [723, 277] width 104 height 15
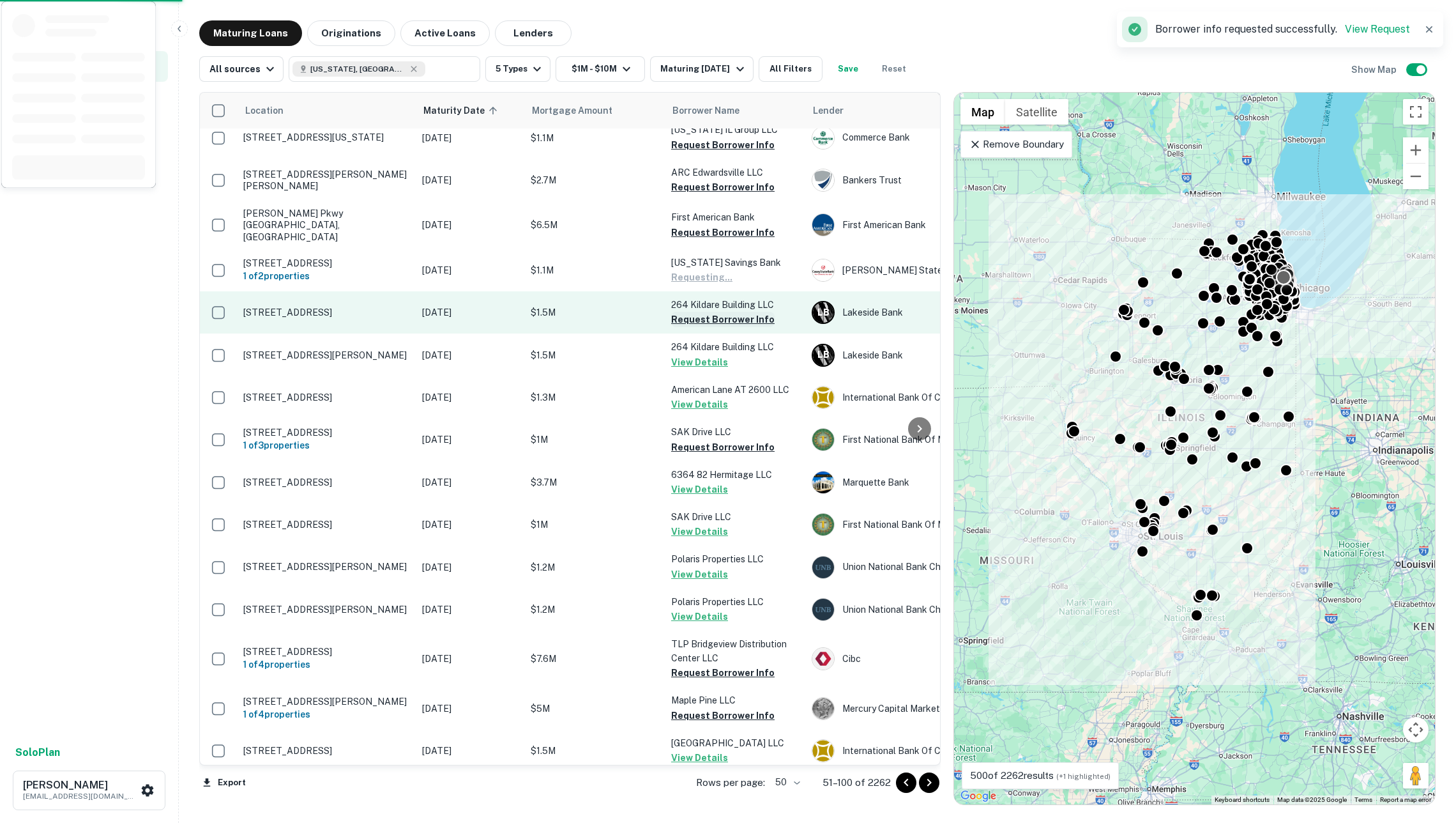
click at [711, 312] on button "Request Borrower Info" at bounding box center [723, 320] width 104 height 15
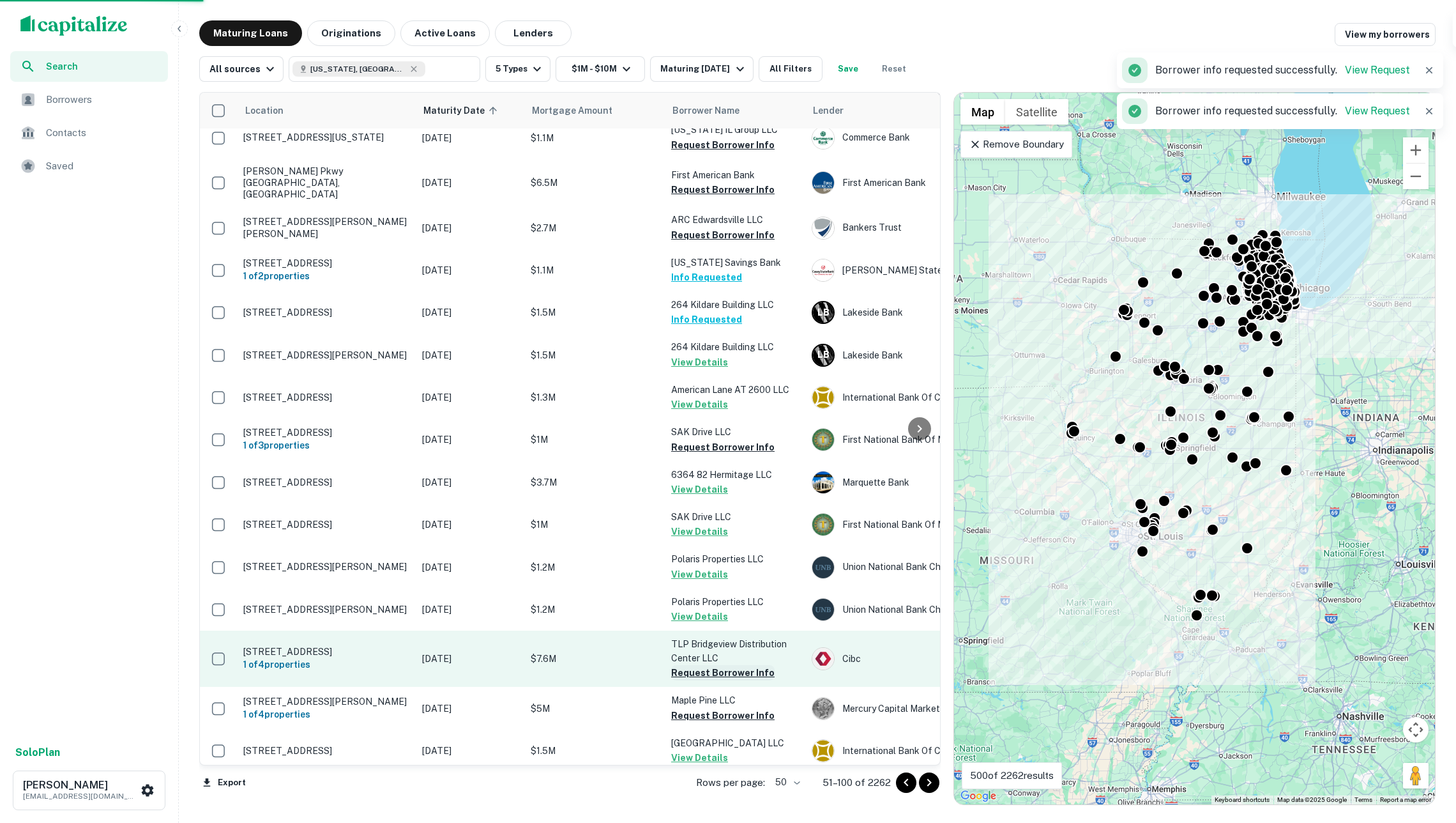
click at [718, 665] on button "Request Borrower Info" at bounding box center [723, 673] width 104 height 15
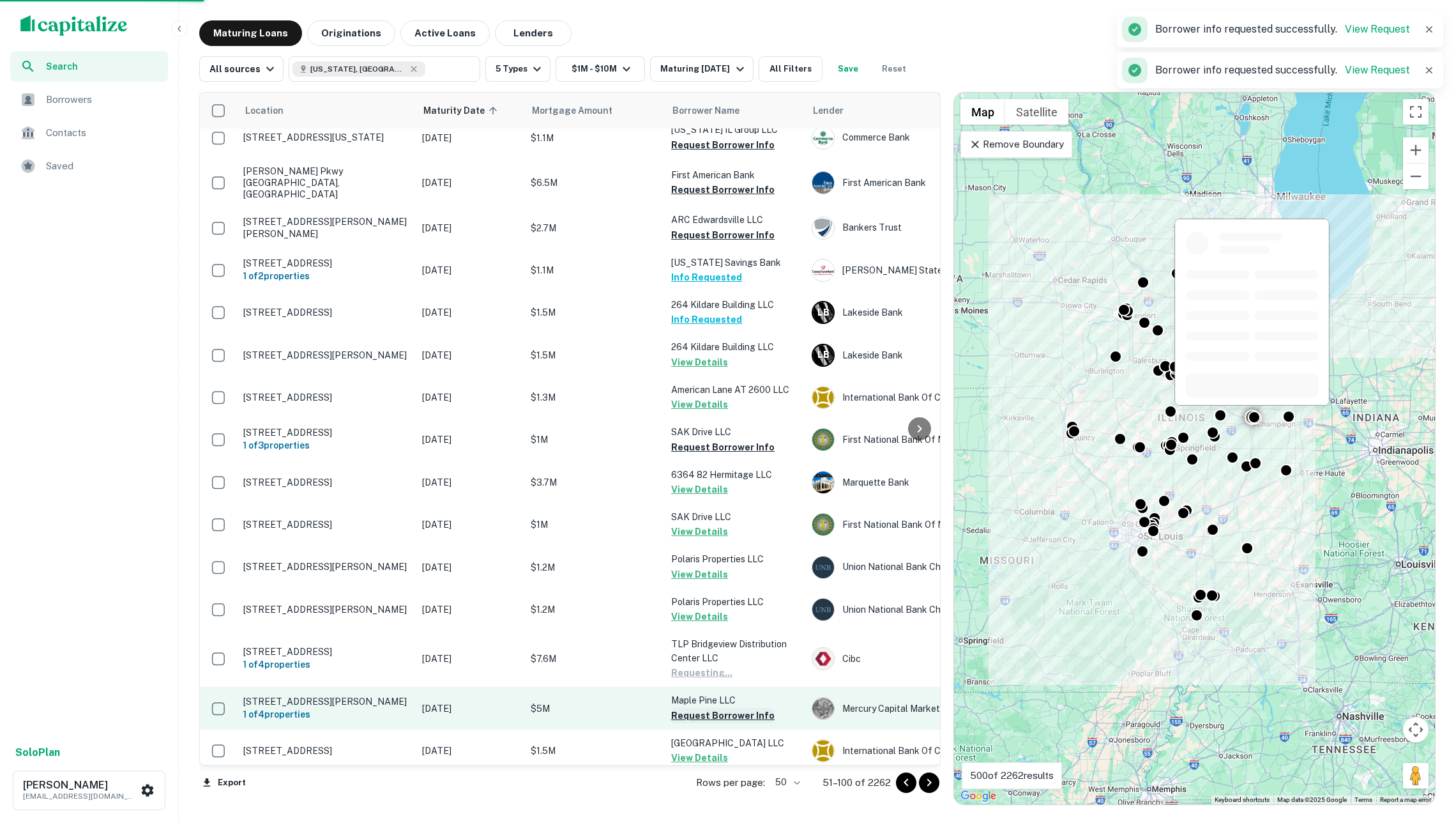
click at [724, 708] on button "Request Borrower Info" at bounding box center [723, 716] width 104 height 15
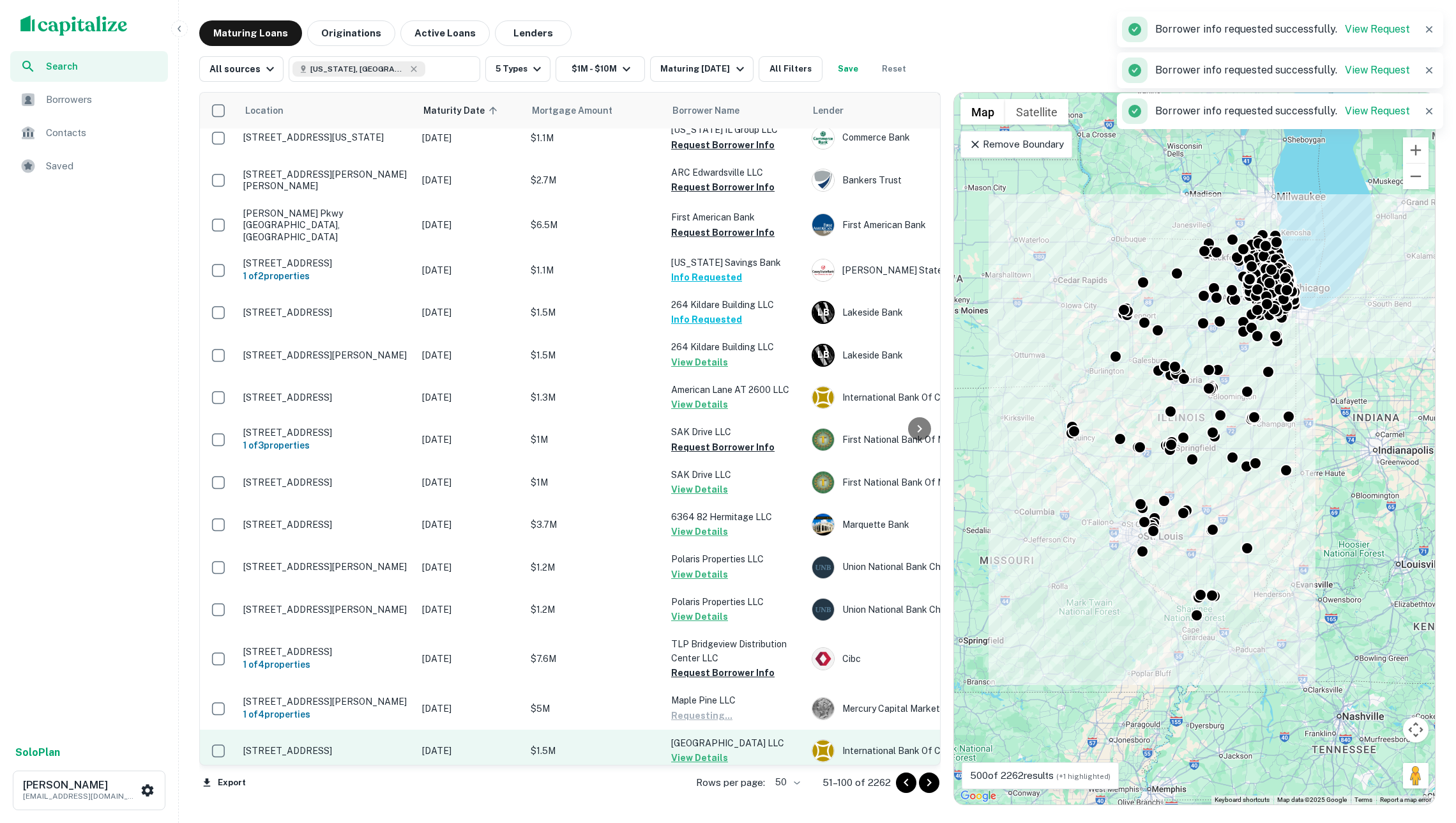
scroll to position [1566, 0]
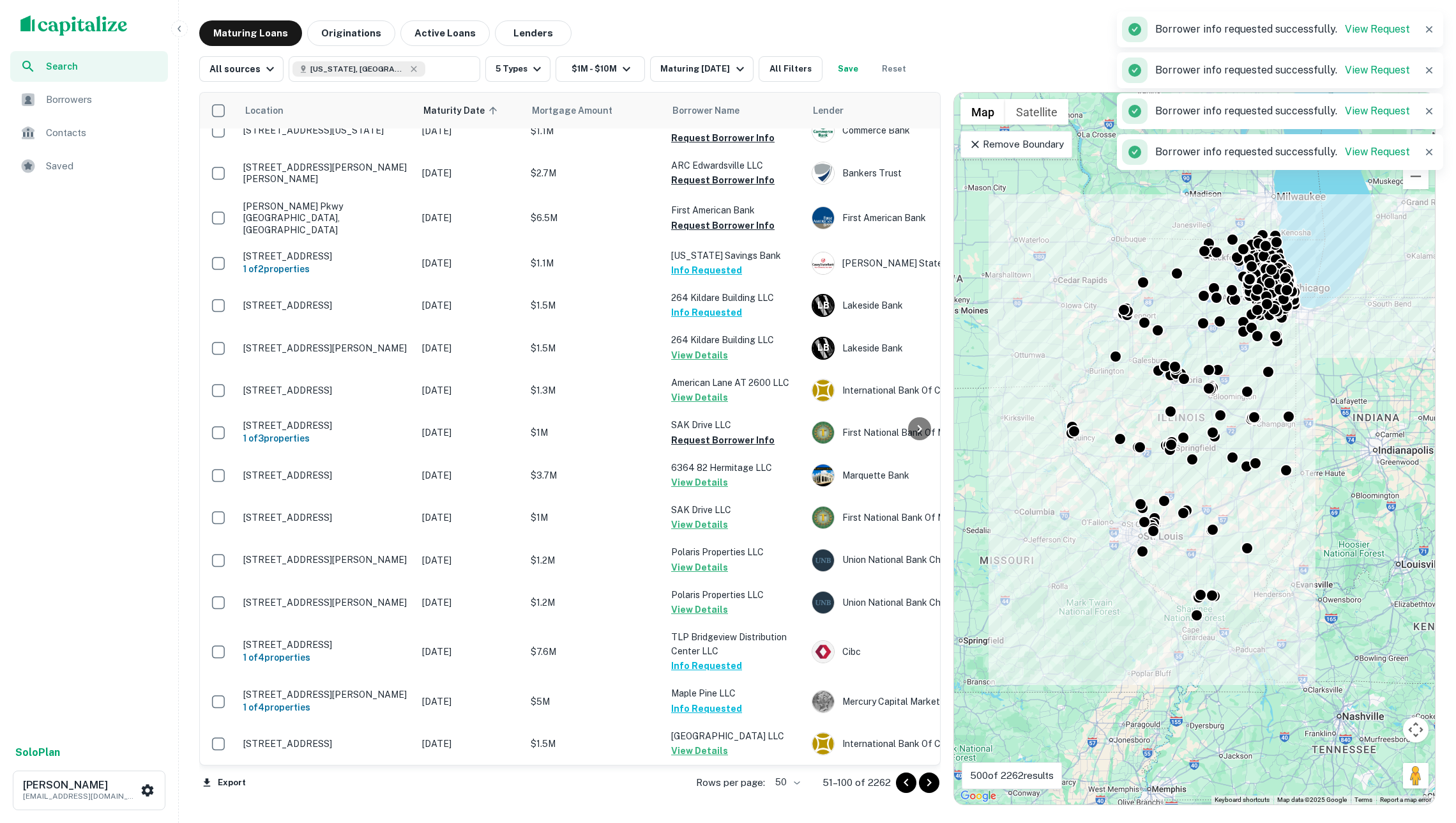
click at [931, 782] on icon "Go to next page" at bounding box center [929, 782] width 15 height 15
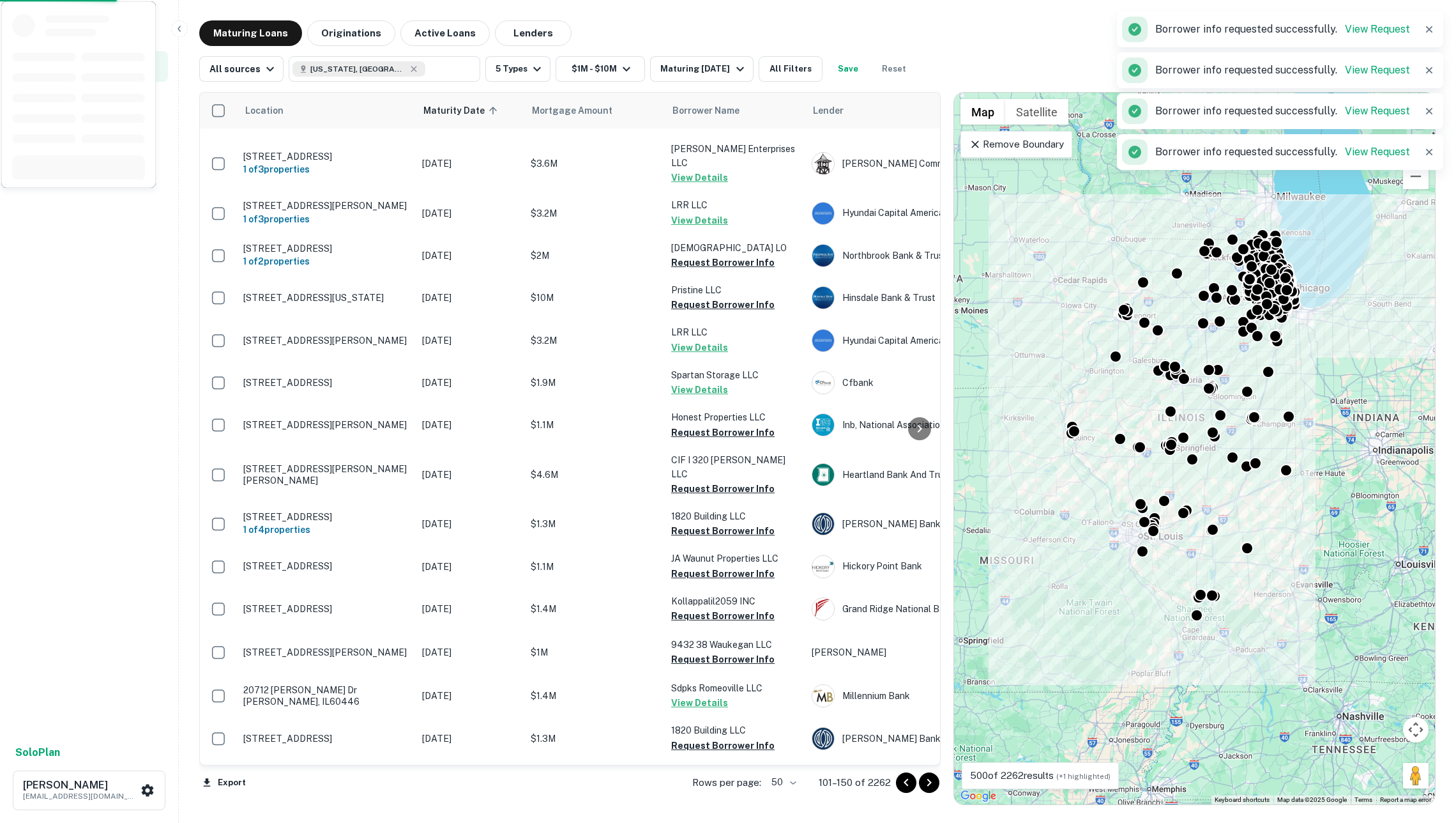
scroll to position [1492, 0]
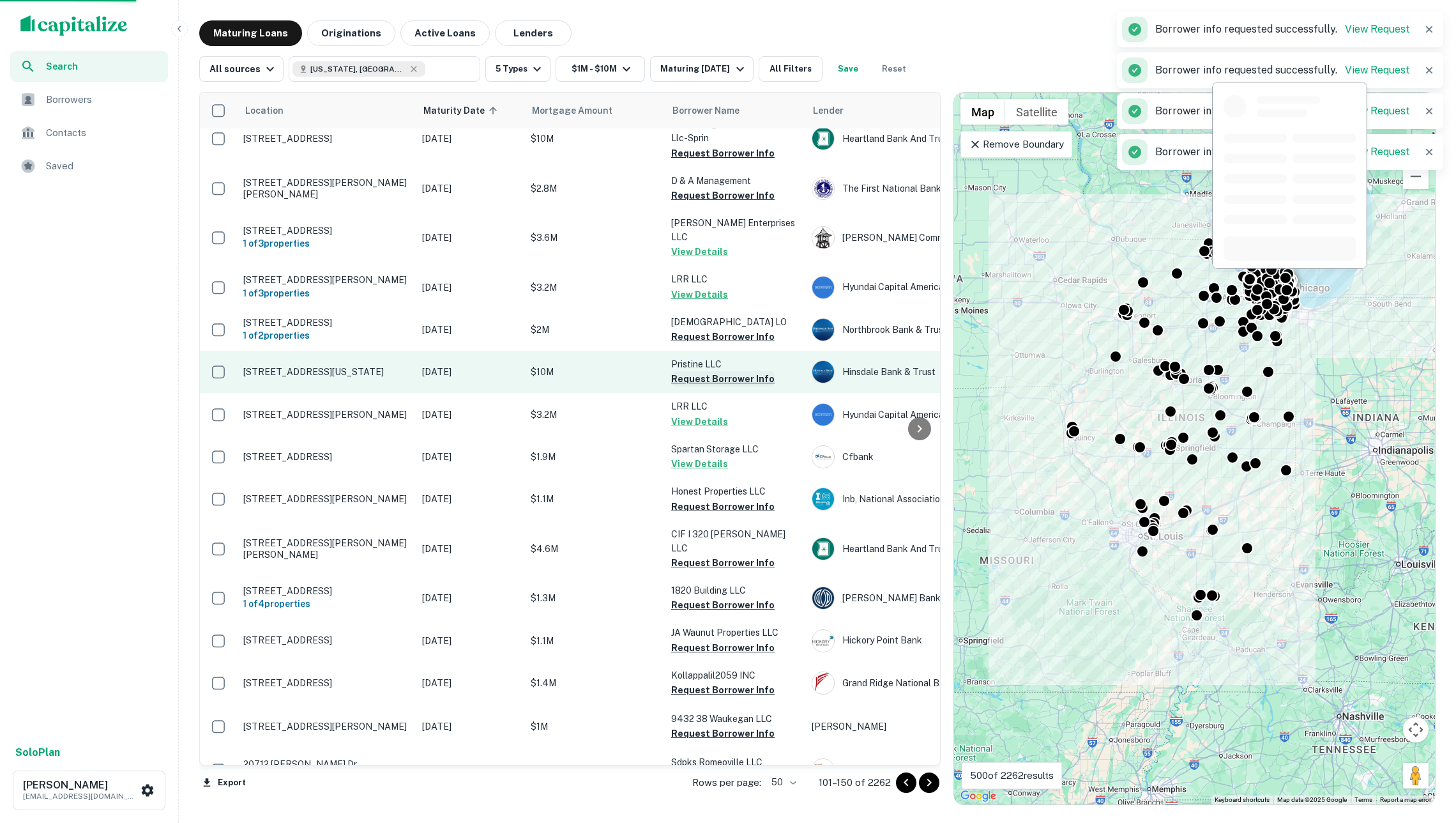
click at [705, 372] on button "Request Borrower Info" at bounding box center [723, 379] width 104 height 15
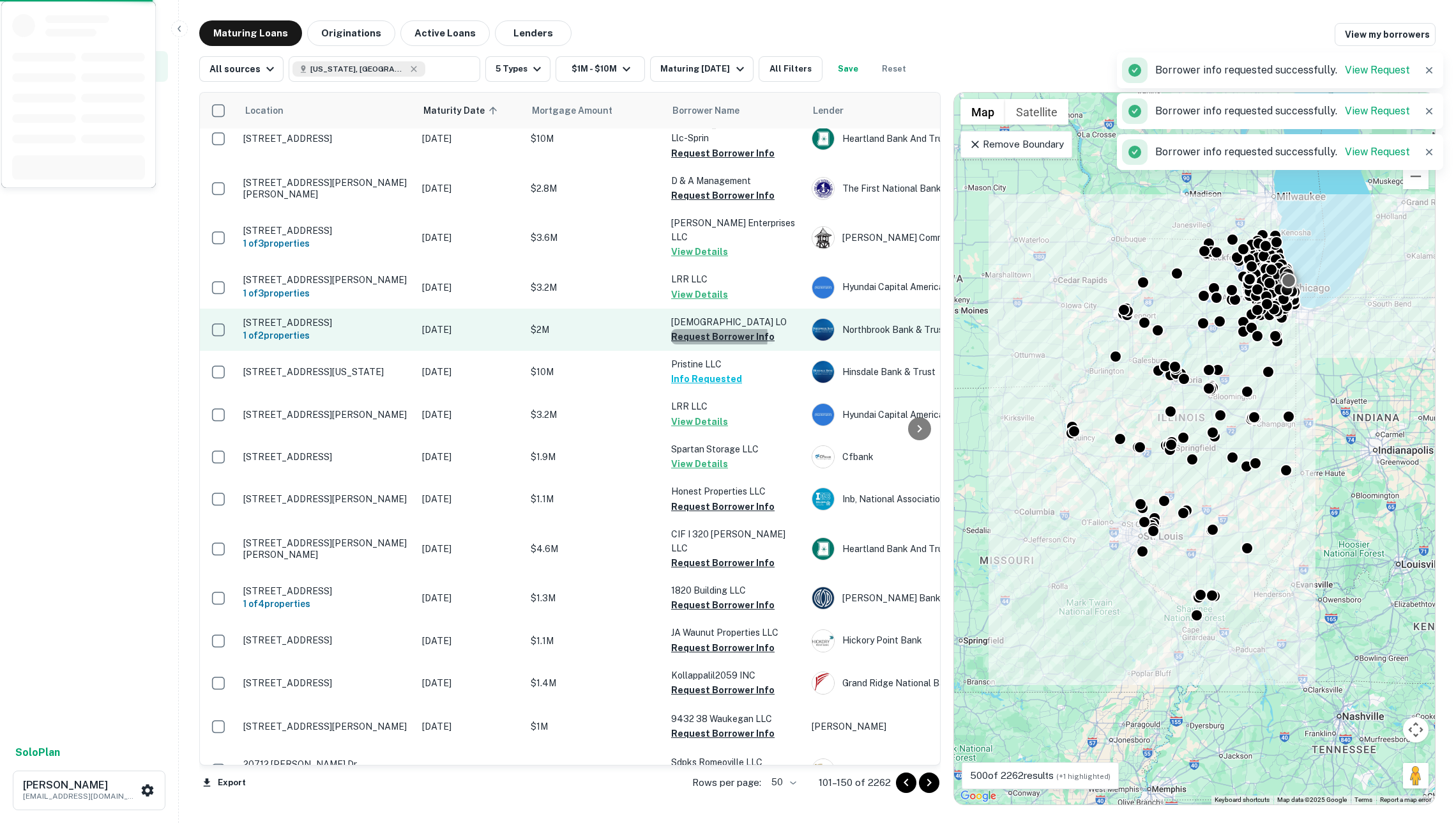
click at [694, 329] on button "Request Borrower Info" at bounding box center [723, 337] width 104 height 15
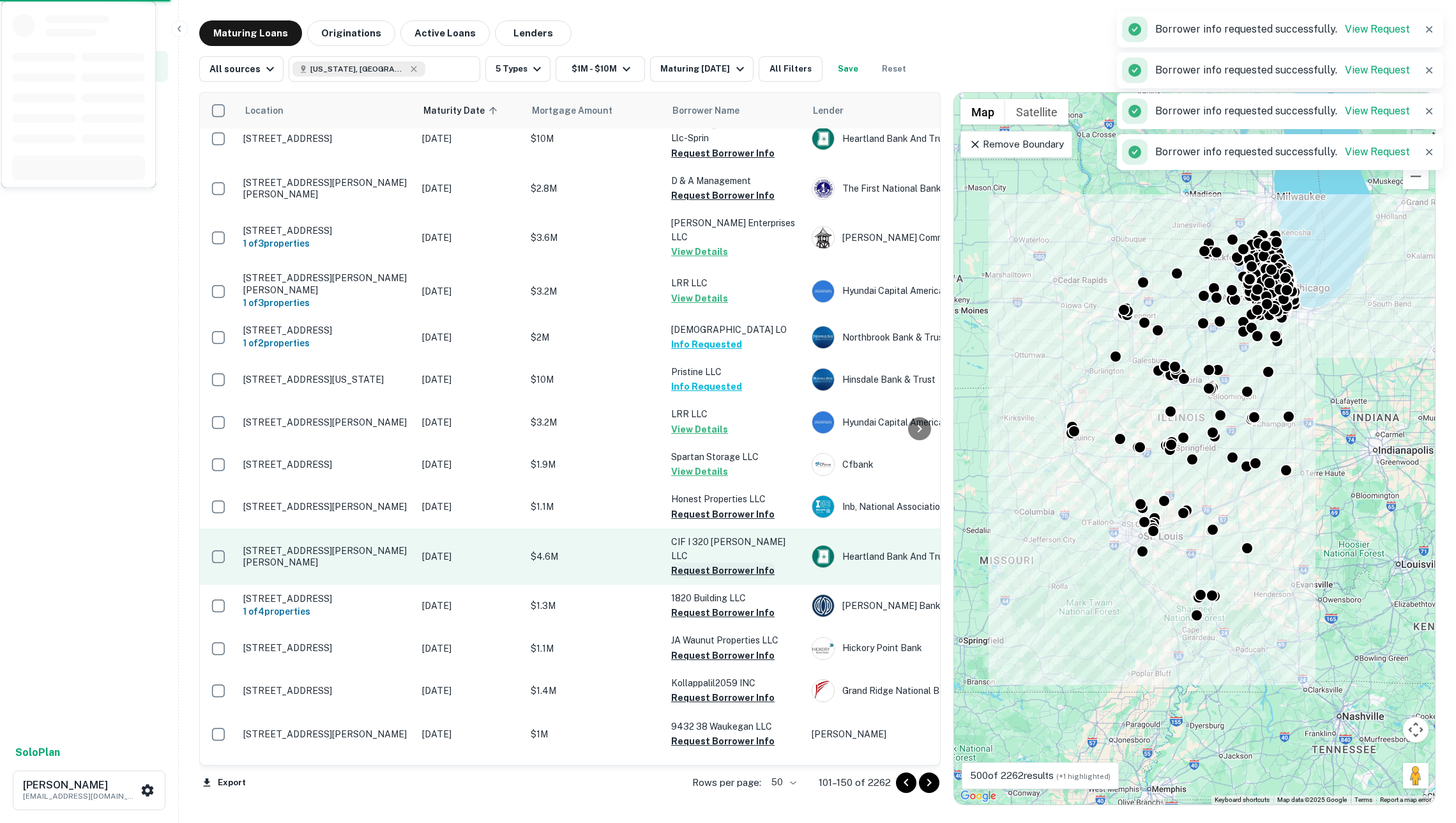
click at [721, 563] on button "Request Borrower Info" at bounding box center [723, 570] width 104 height 15
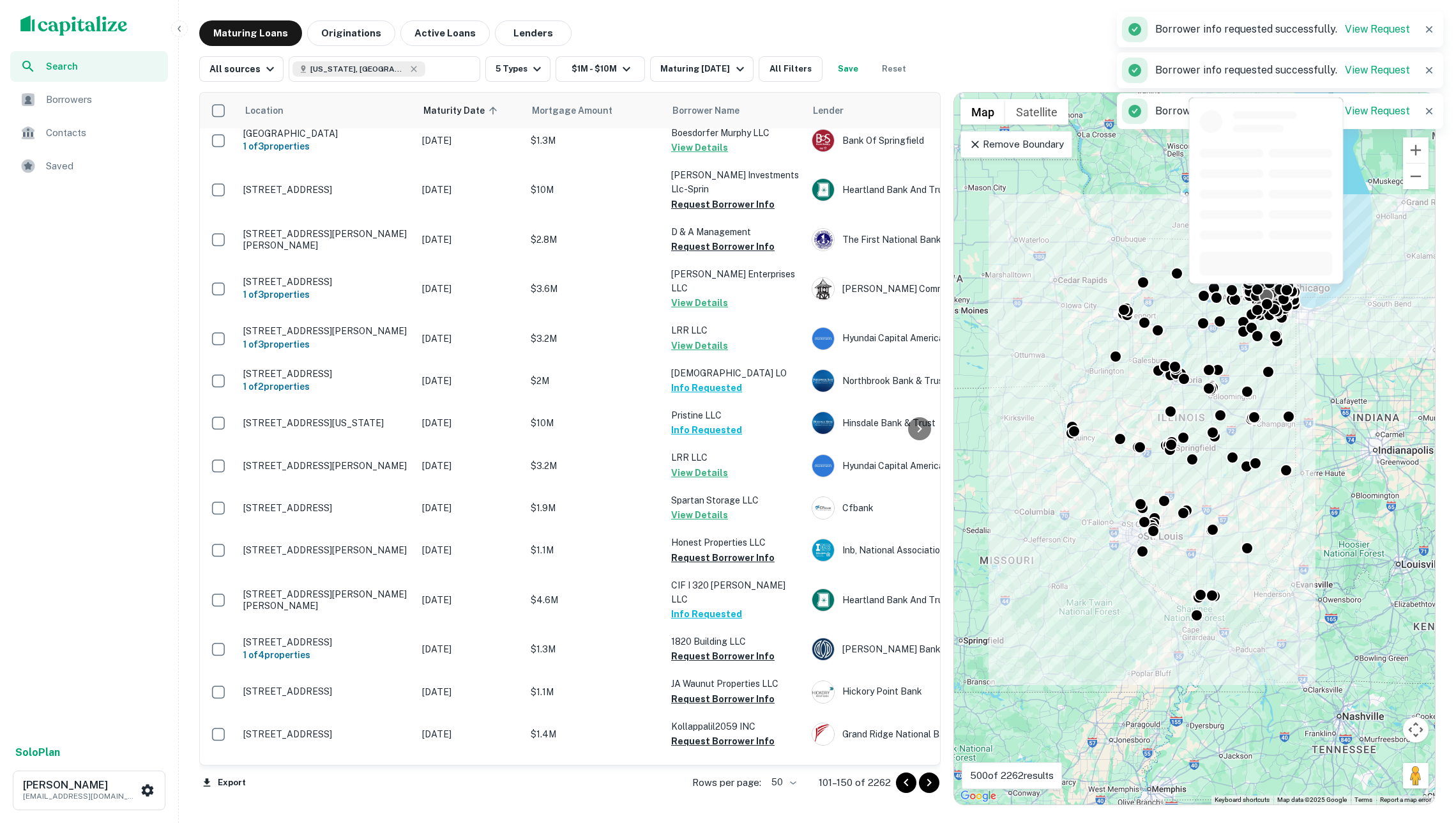
scroll to position [1381, 0]
